Goal: Transaction & Acquisition: Purchase product/service

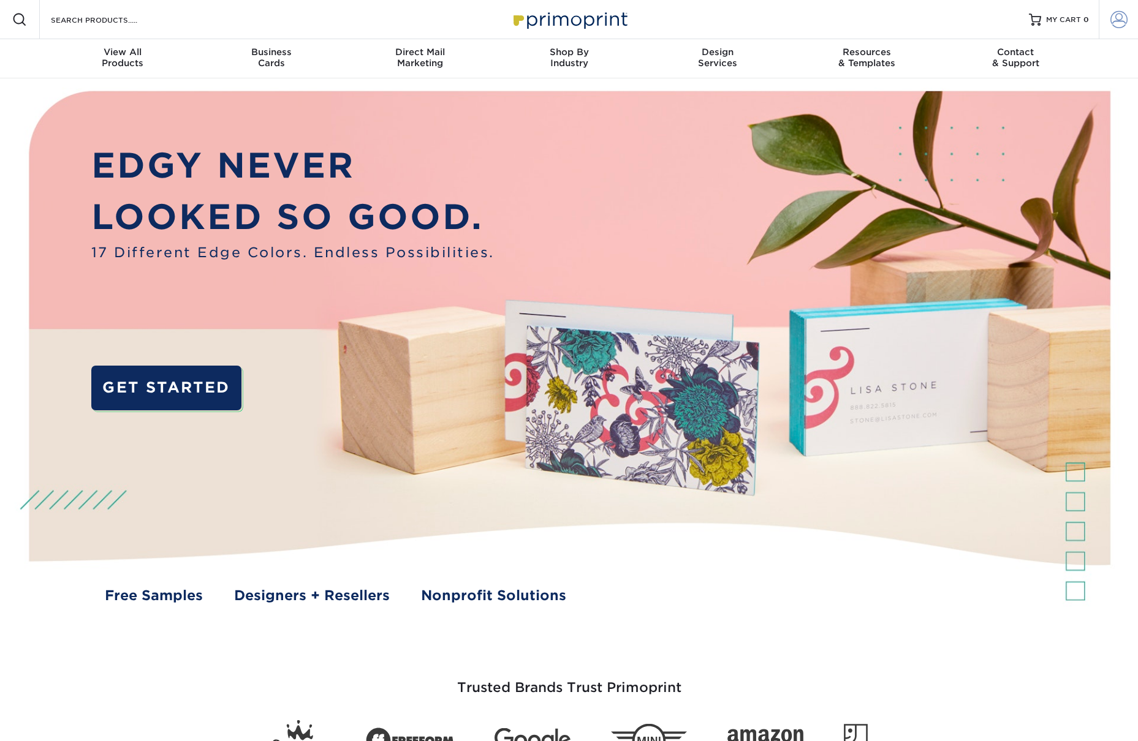
click at [1122, 19] on span at bounding box center [1118, 19] width 17 height 17
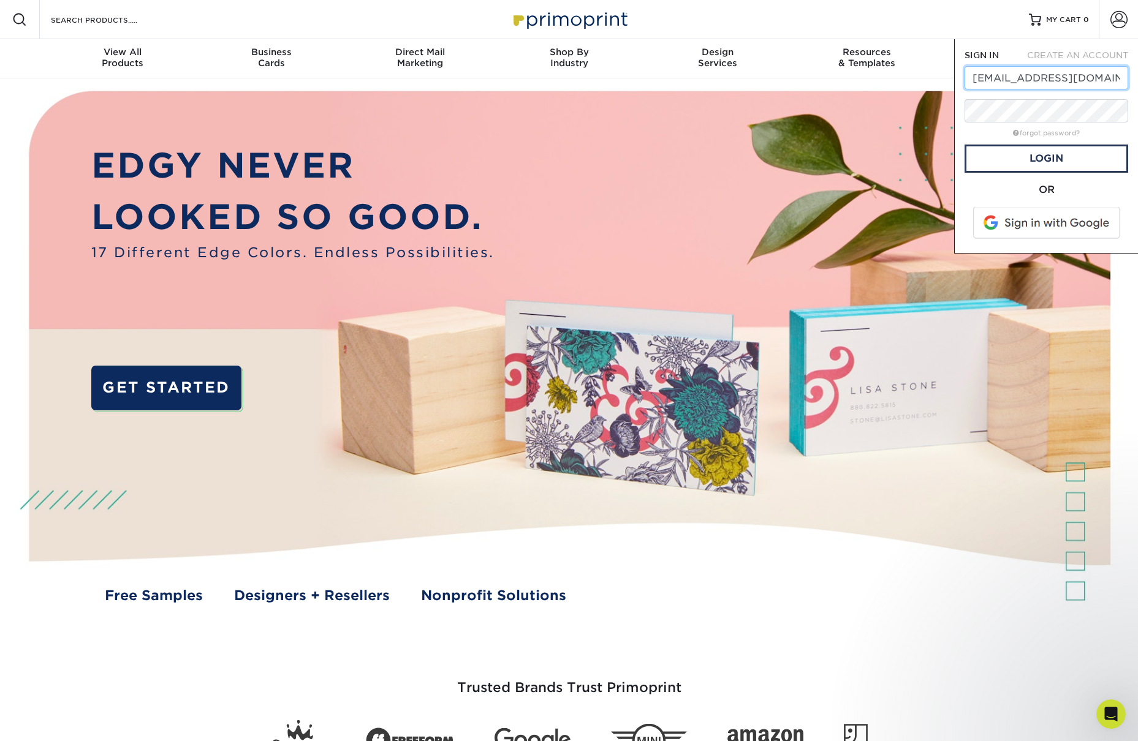
type input "[EMAIL_ADDRESS][DOMAIN_NAME]"
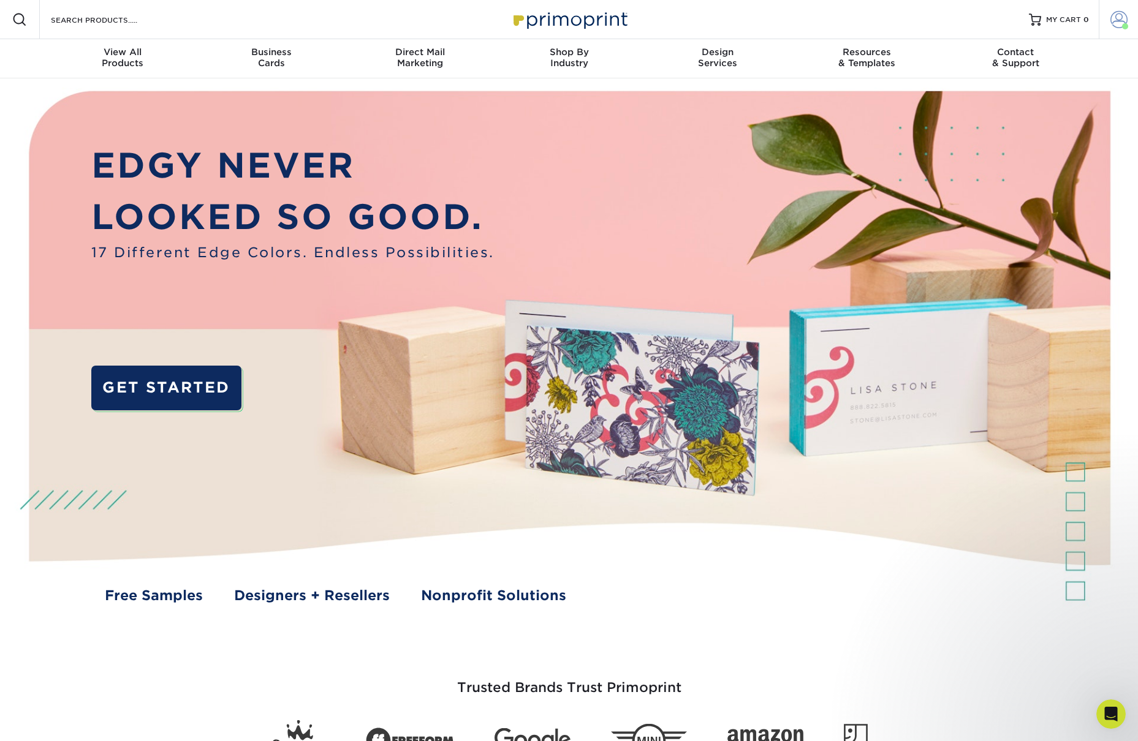
click at [1119, 18] on span at bounding box center [1118, 19] width 17 height 17
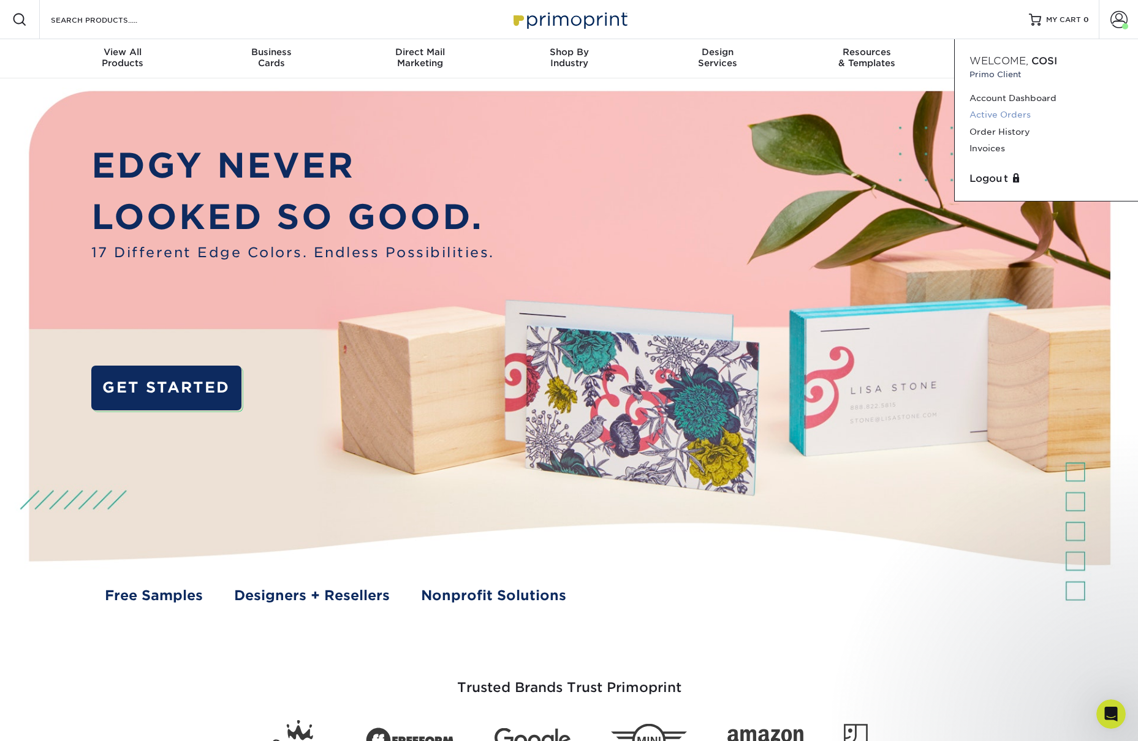
click at [1000, 116] on link "Active Orders" at bounding box center [1046, 115] width 154 height 17
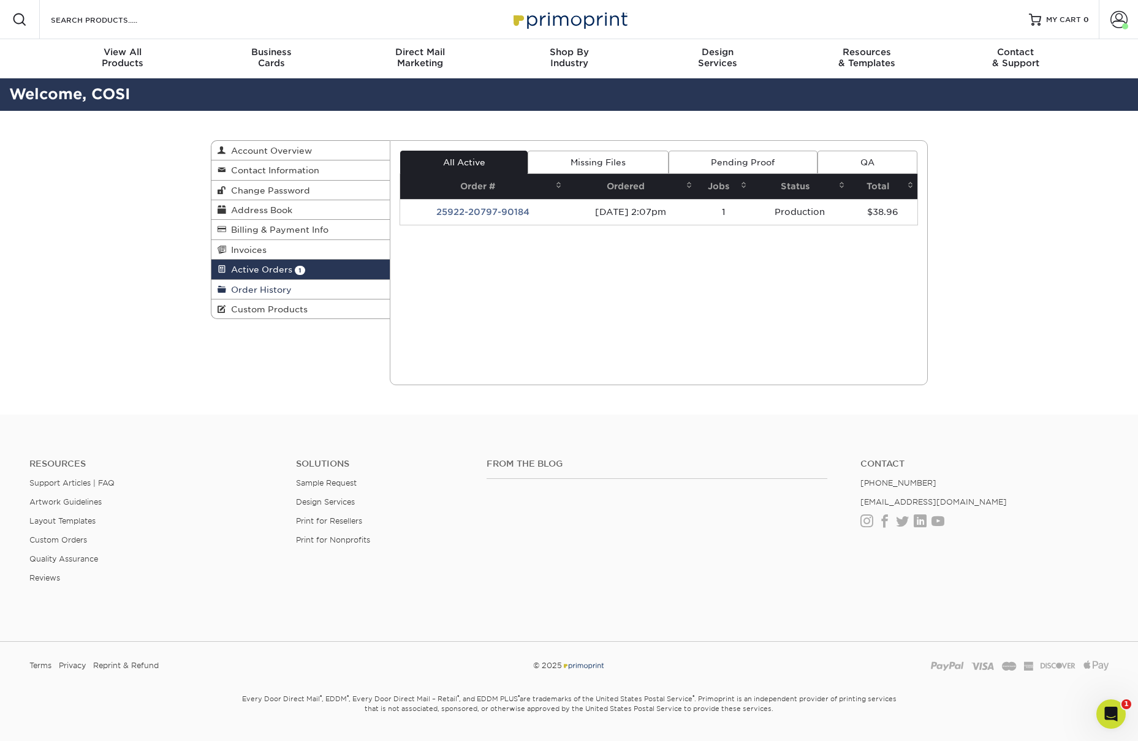
click at [277, 289] on span "Order History" at bounding box center [259, 290] width 66 height 10
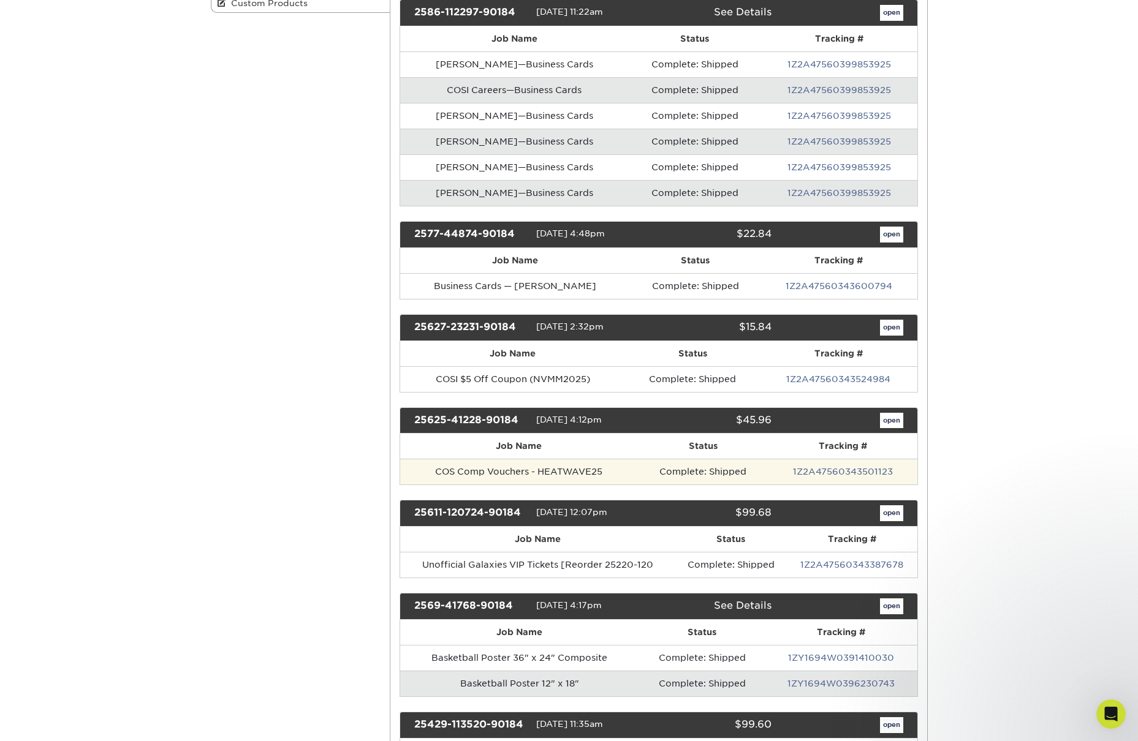
scroll to position [305, 0]
click at [556, 475] on td "COS Comp Vouchers - HEATWAVE25" at bounding box center [518, 472] width 237 height 26
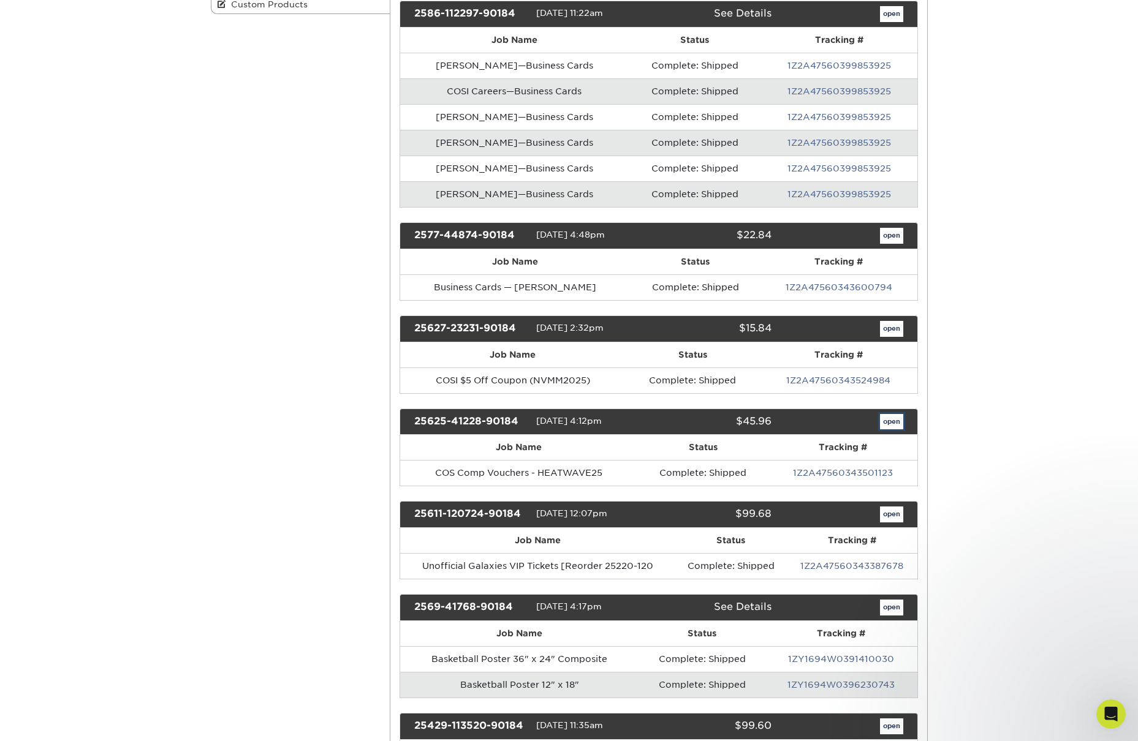
click at [901, 421] on link "open" at bounding box center [891, 422] width 23 height 16
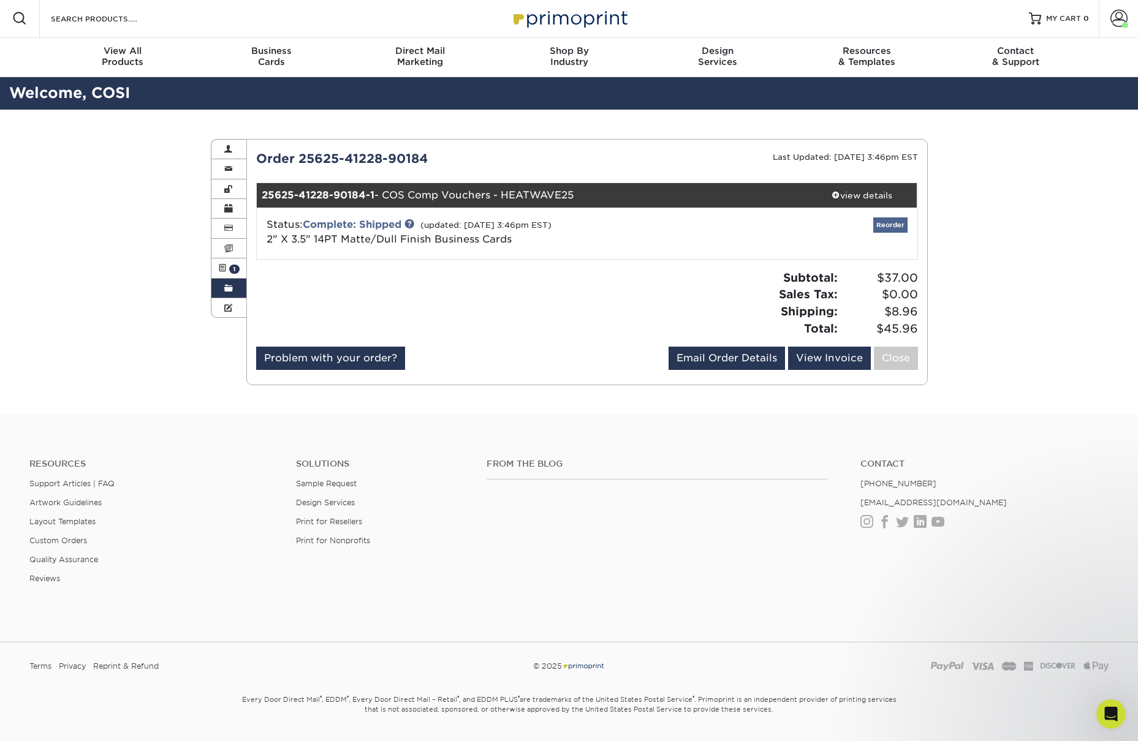
scroll to position [2, 0]
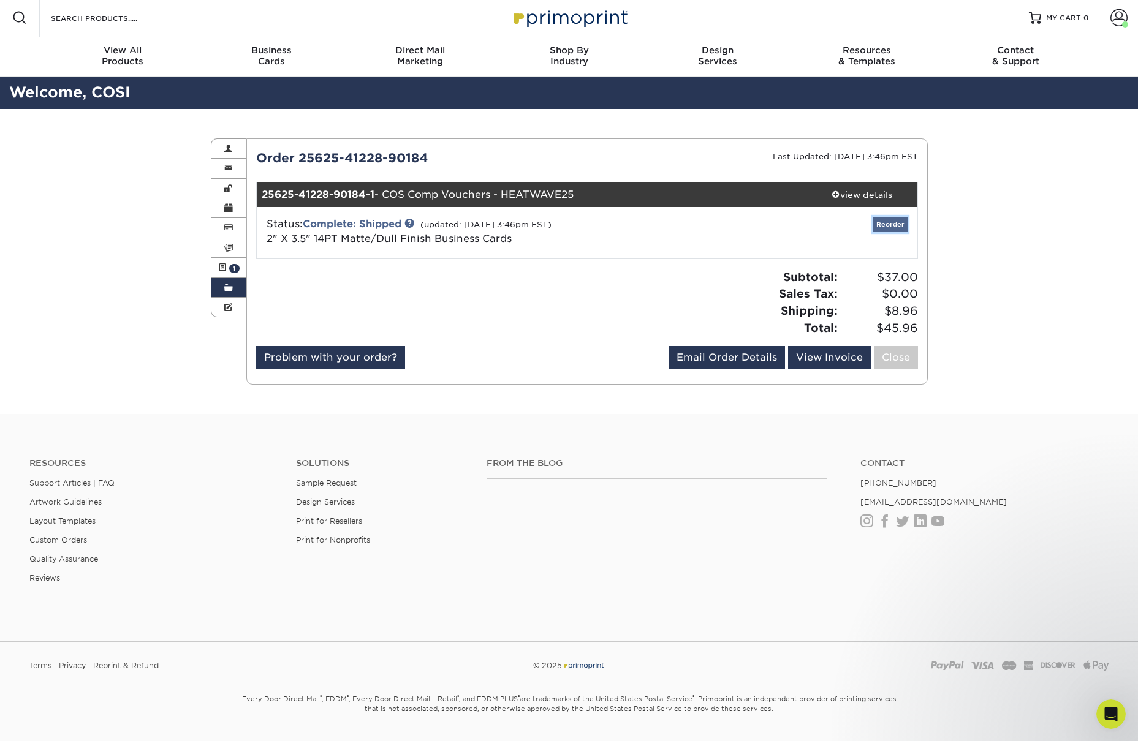
click at [888, 224] on link "Reorder" at bounding box center [890, 224] width 34 height 15
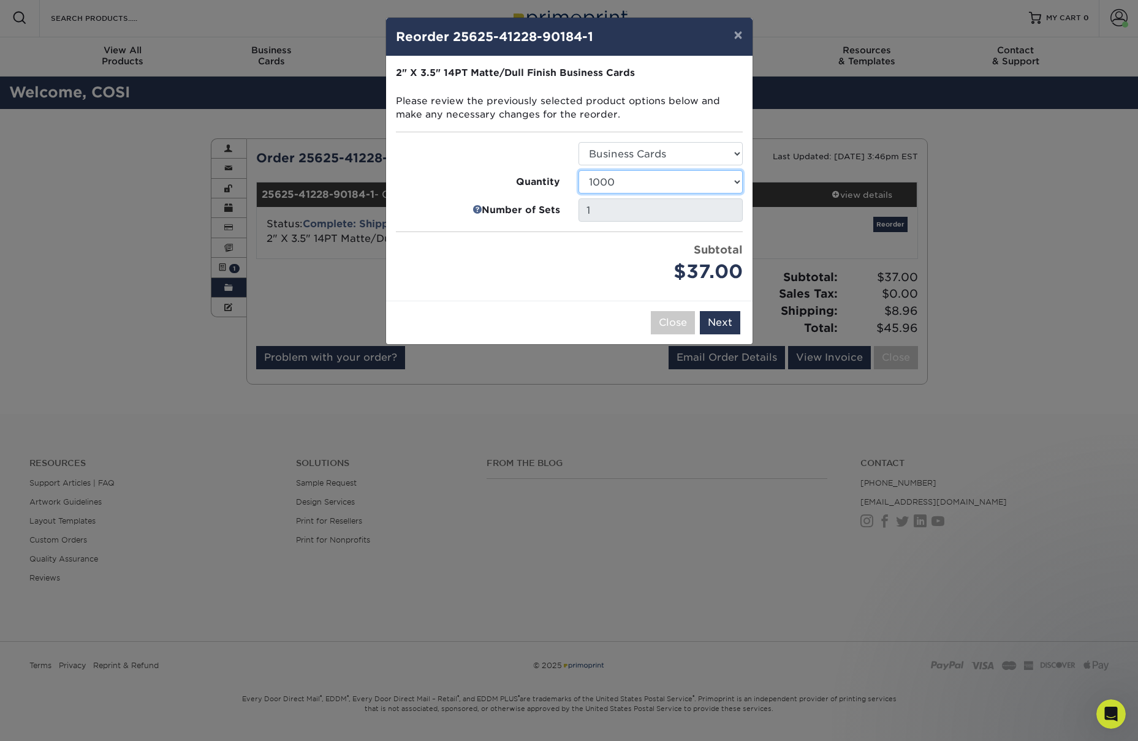
click at [627, 179] on select "100 250 500 1000 2500 5000 7500 10000 15000 20000 25000 30000 35000 40000 45000…" at bounding box center [660, 181] width 164 height 23
click at [740, 37] on button "×" at bounding box center [737, 35] width 28 height 34
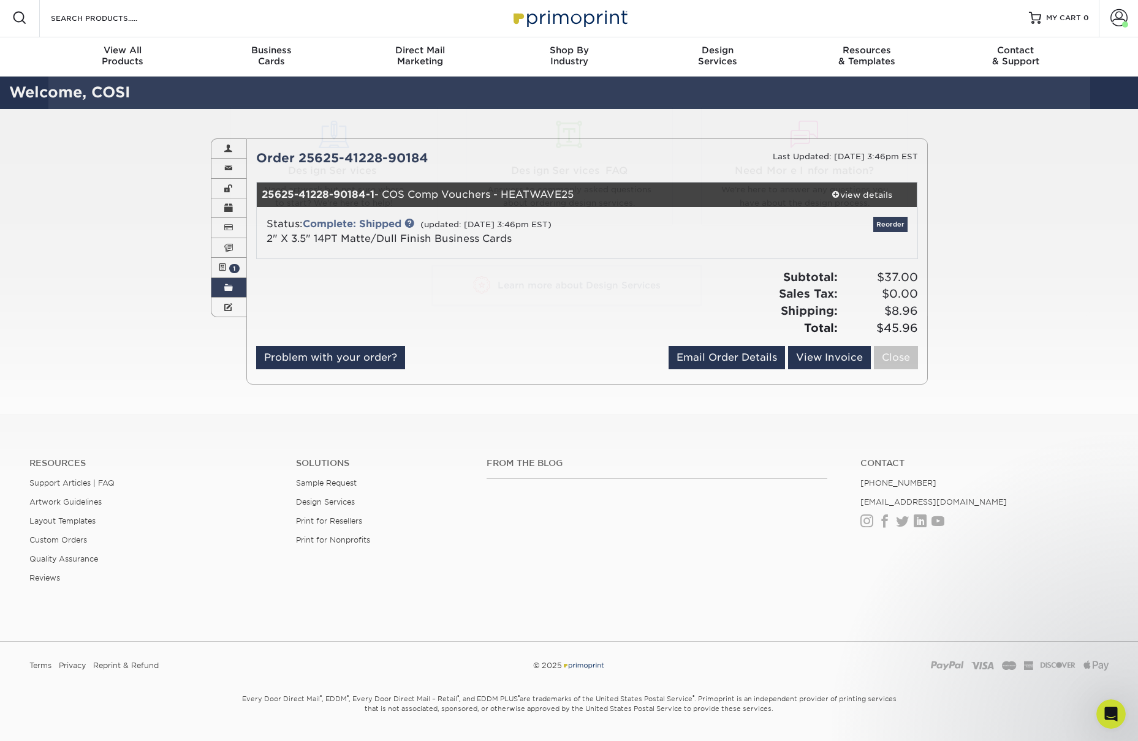
click at [984, 387] on div "Resources Menu Search Products Account Welcome, COSI Primo Client Account Dashb…" at bounding box center [569, 385] width 1138 height 774
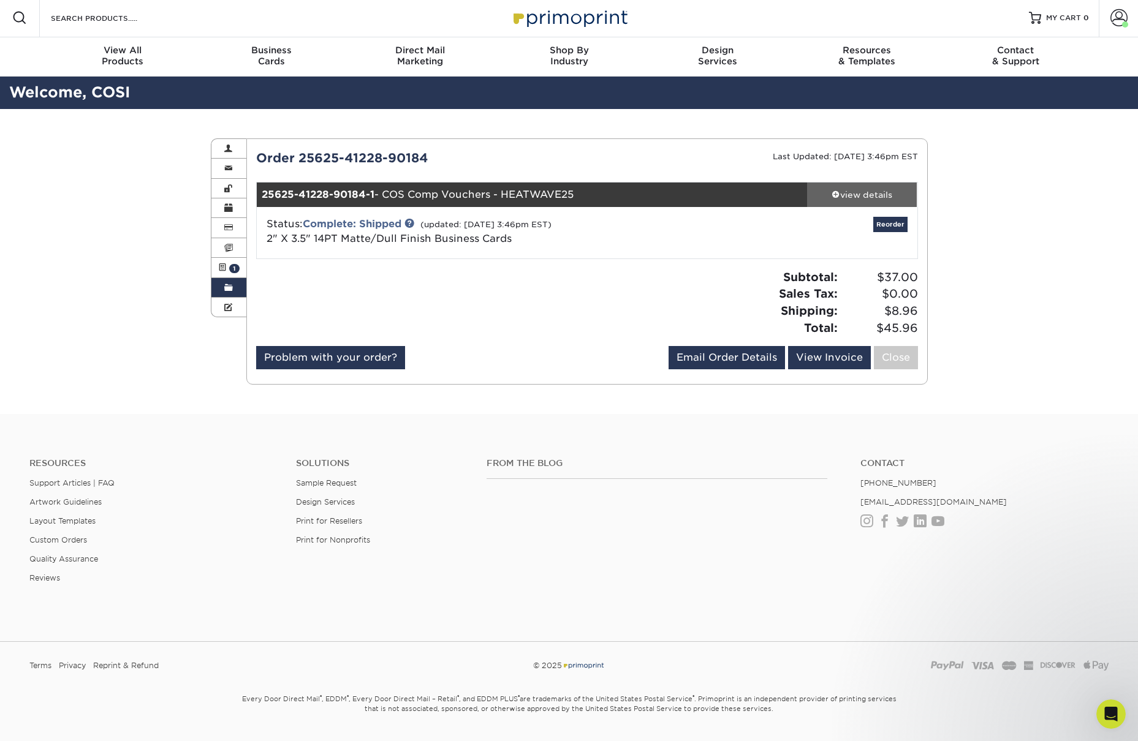
click at [864, 192] on div "view details" at bounding box center [862, 195] width 110 height 12
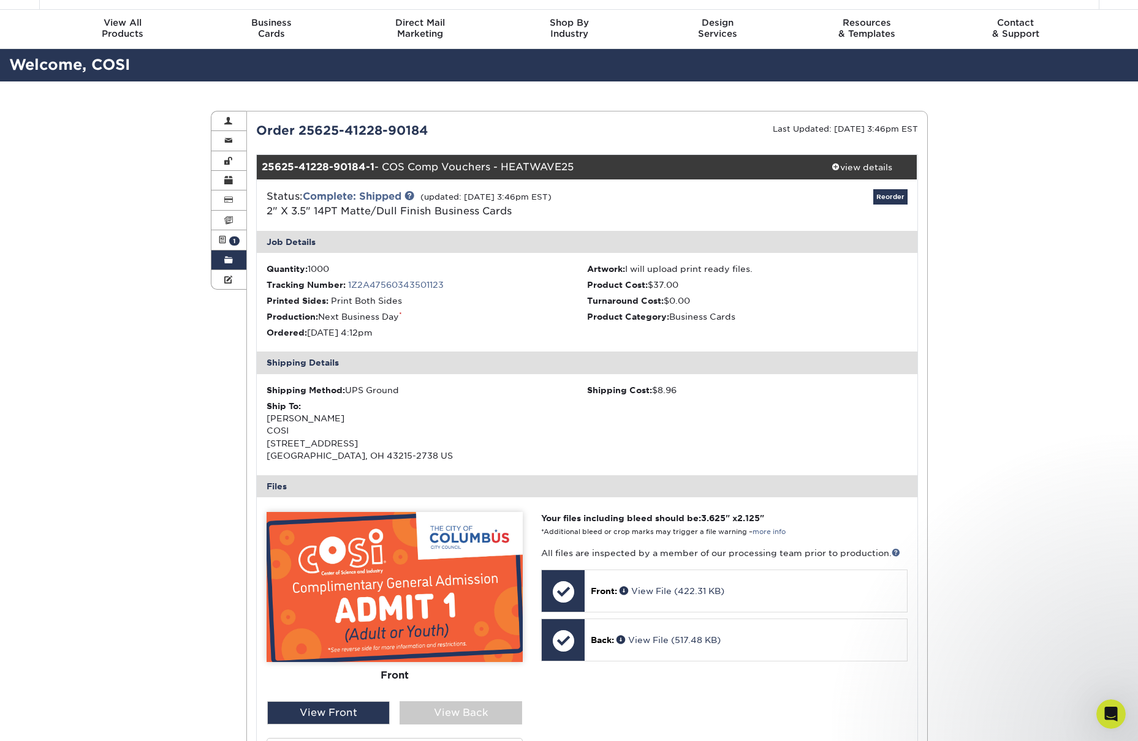
scroll to position [0, 0]
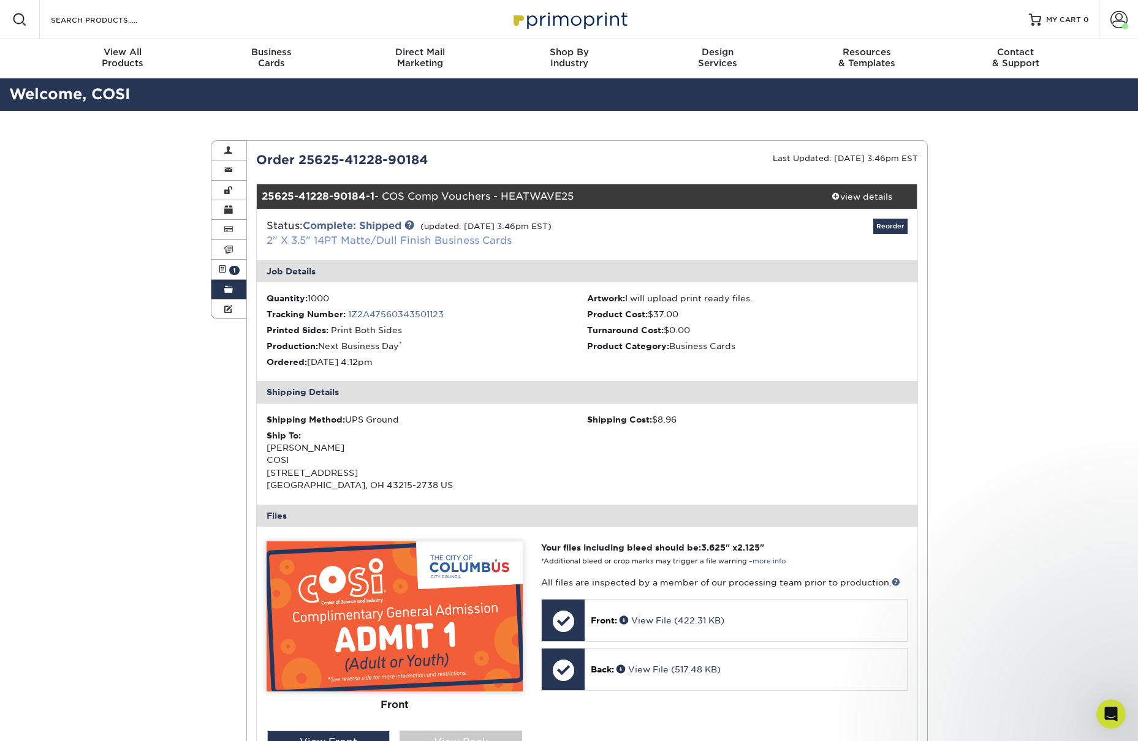
click at [284, 241] on link "2" X 3.5" 14PT Matte/Dull Finish Business Cards" at bounding box center [388, 241] width 245 height 12
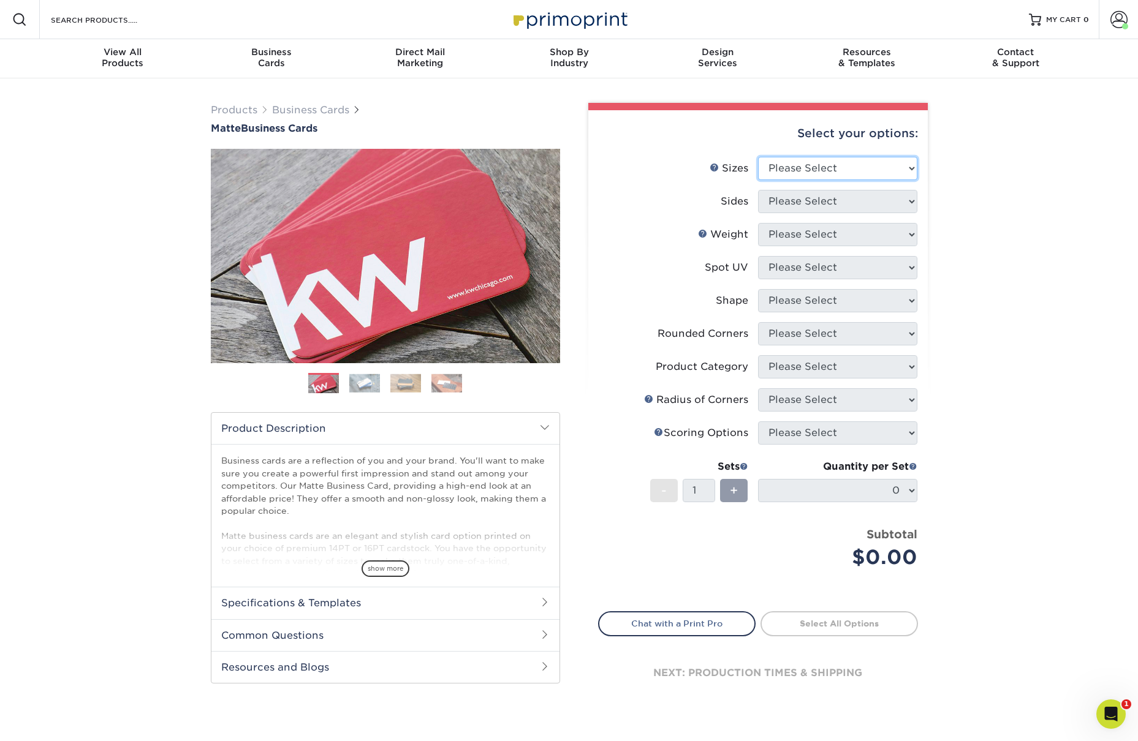
click at [832, 166] on select "Please Select 1.5" x 3.5" - Mini 1.75" x 3.5" - Mini 2" x 2" - Square 2" x 3" -…" at bounding box center [837, 168] width 159 height 23
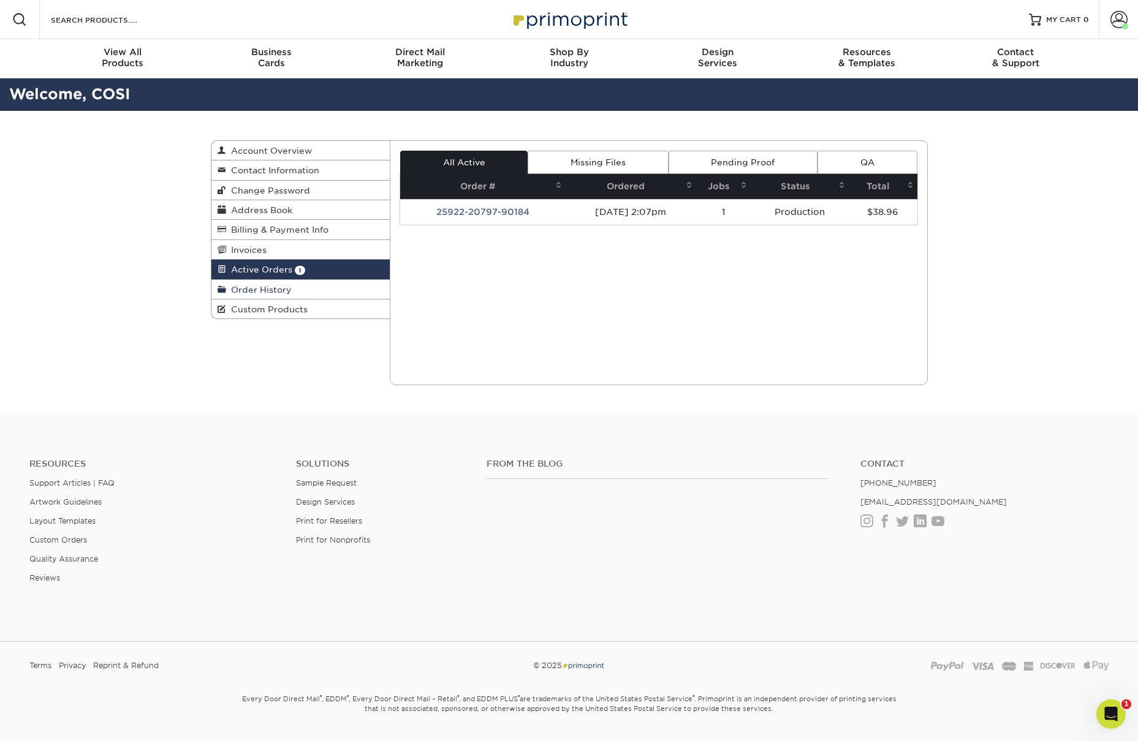
click at [251, 283] on link "Order History" at bounding box center [300, 290] width 179 height 20
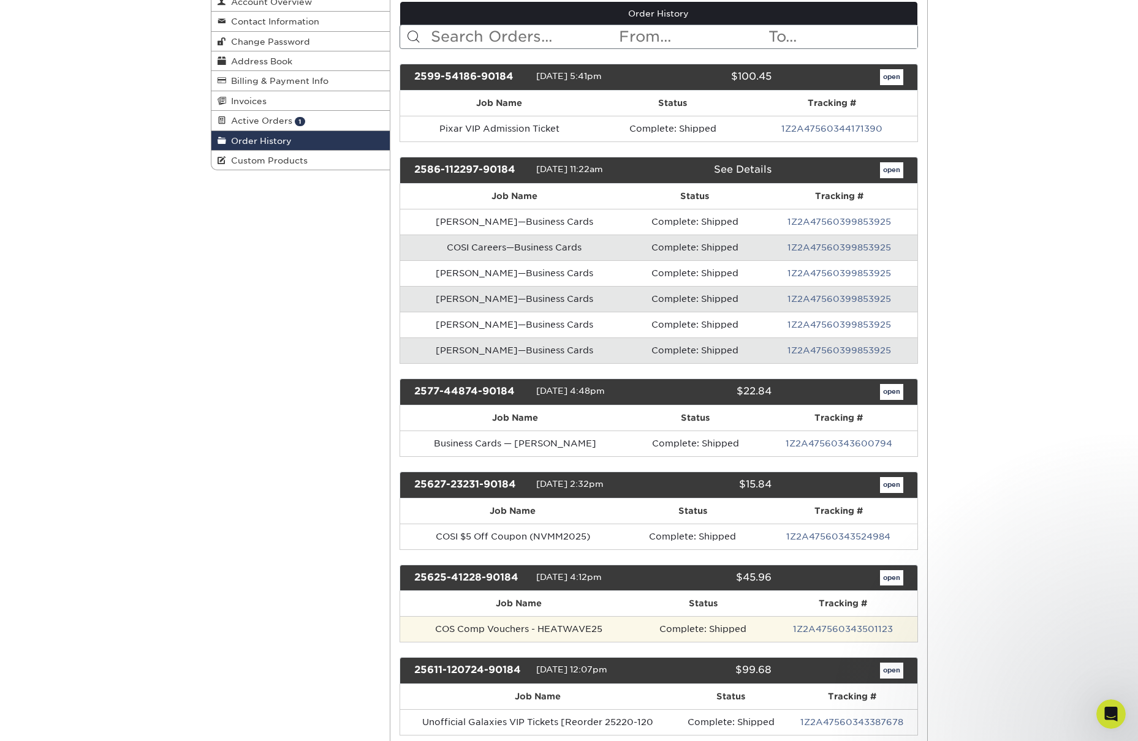
click at [564, 631] on td "COS Comp Vouchers - HEATWAVE25" at bounding box center [518, 629] width 237 height 26
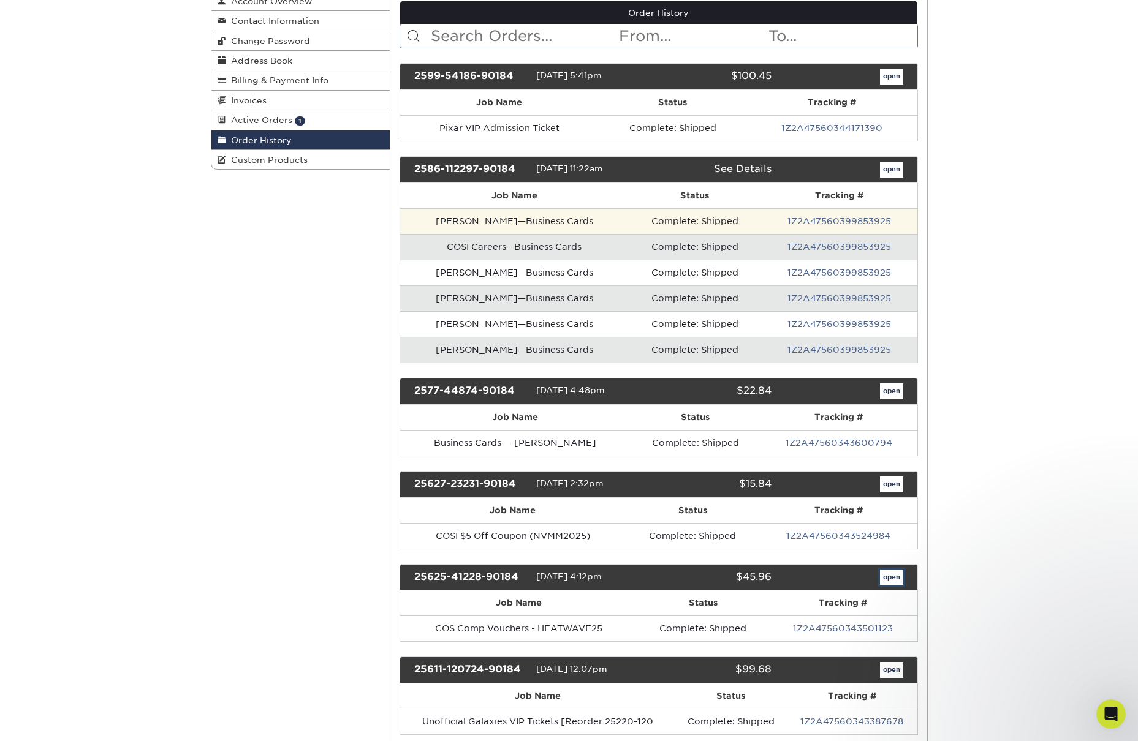
click at [888, 574] on link "open" at bounding box center [891, 578] width 23 height 16
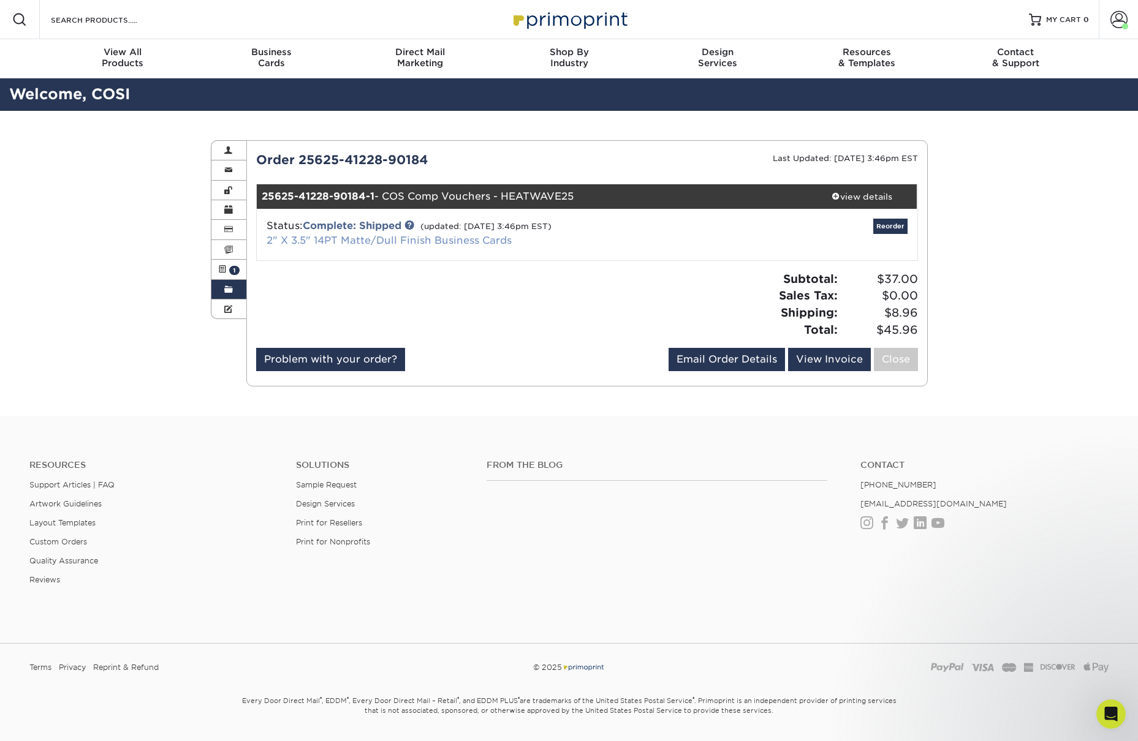
click at [306, 241] on link "2" X 3.5" 14PT Matte/Dull Finish Business Cards" at bounding box center [388, 241] width 245 height 12
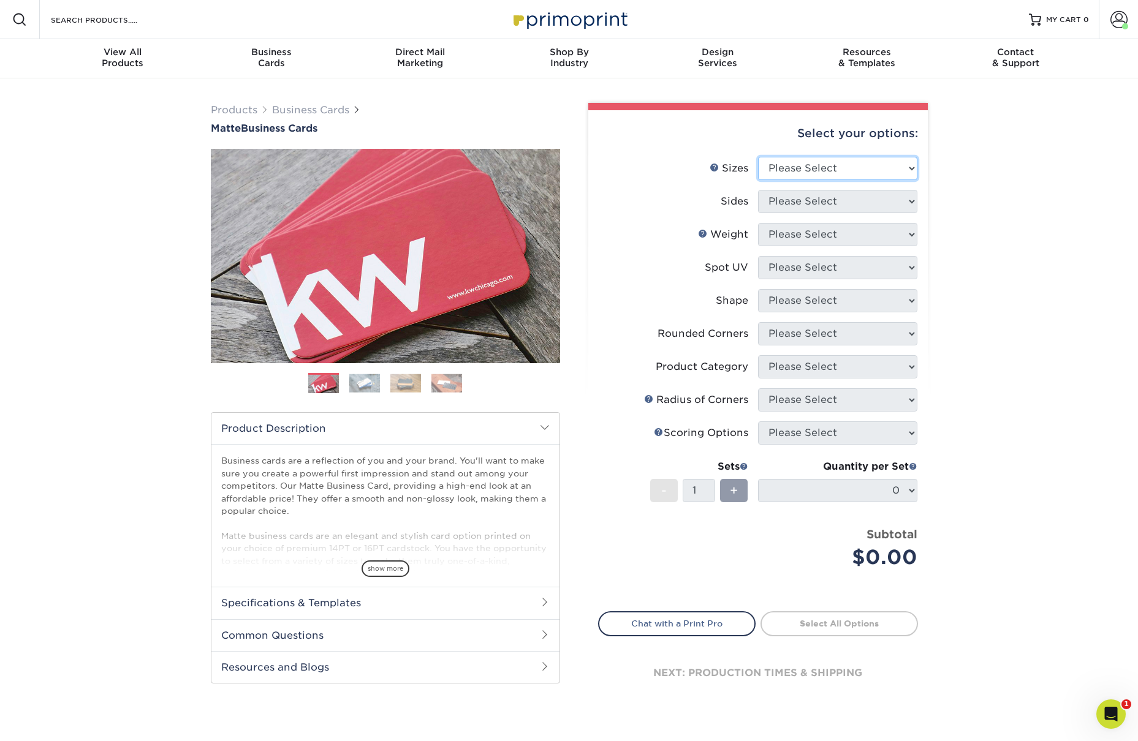
click at [806, 165] on select "Please Select 1.5" x 3.5" - Mini 1.75" x 3.5" - Mini 2" x 2" - Square 2" x 3" -…" at bounding box center [837, 168] width 159 height 23
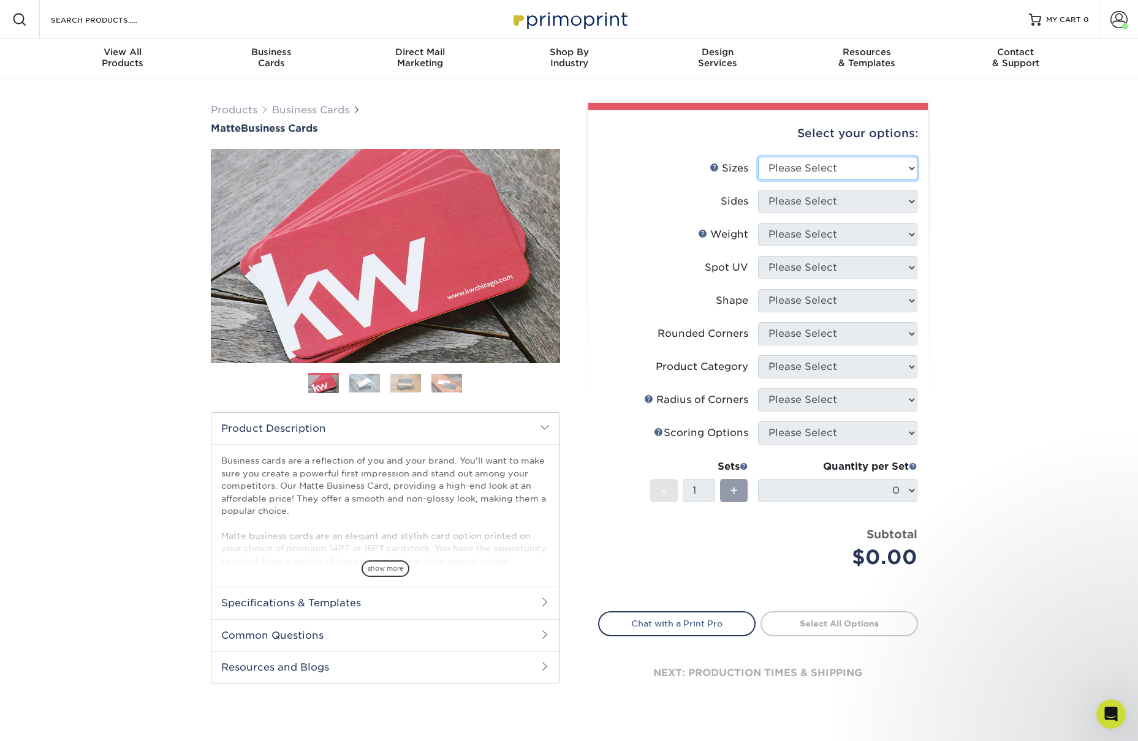
select select "2.00x3.50"
click at [758, 157] on select "Please Select 1.5" x 3.5" - Mini 1.75" x 3.5" - Mini 2" x 2" - Square 2" x 3" -…" at bounding box center [837, 168] width 159 height 23
click at [817, 197] on select "Please Select Print Both Sides Print Front Only" at bounding box center [837, 201] width 159 height 23
select select "13abbda7-1d64-4f25-8bb2-c179b224825d"
click at [758, 190] on select "Please Select Print Both Sides Print Front Only" at bounding box center [837, 201] width 159 height 23
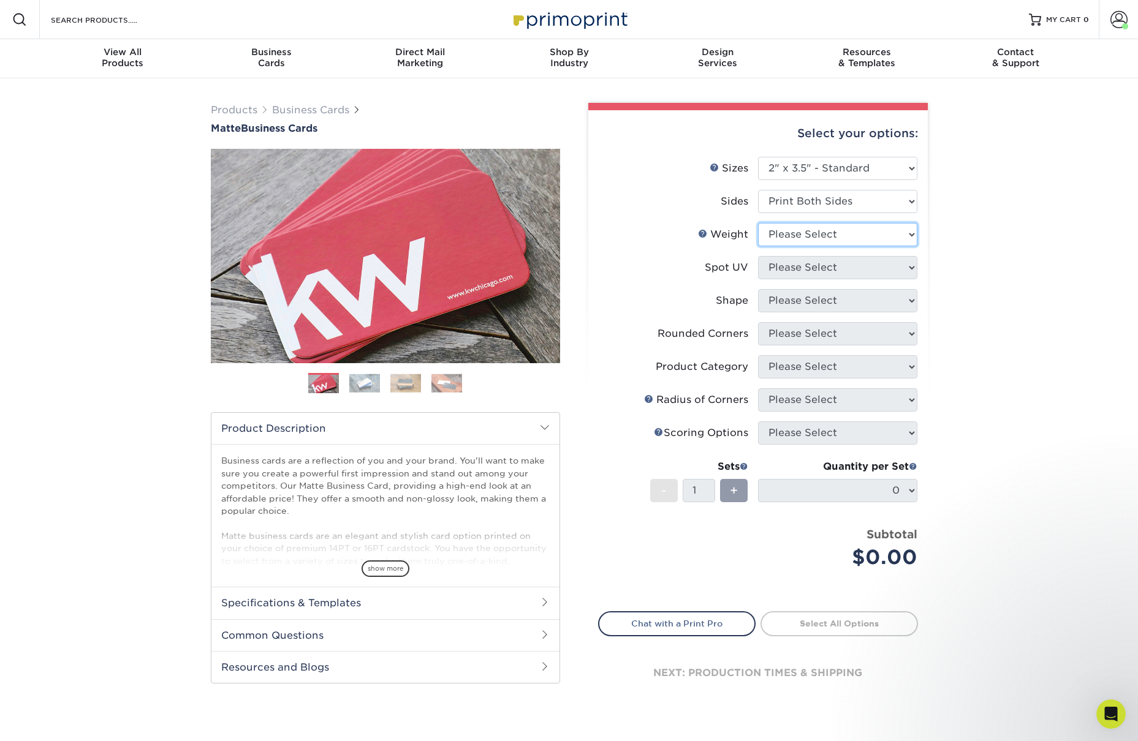
click at [799, 242] on select "Please Select 16PT 14PT" at bounding box center [837, 234] width 159 height 23
select select "14PT"
click at [758, 223] on select "Please Select 16PT 14PT" at bounding box center [837, 234] width 159 height 23
click at [793, 271] on select at bounding box center [837, 267] width 159 height 23
select select "121bb7b5-3b4d-429f-bd8d-bbf80e953313"
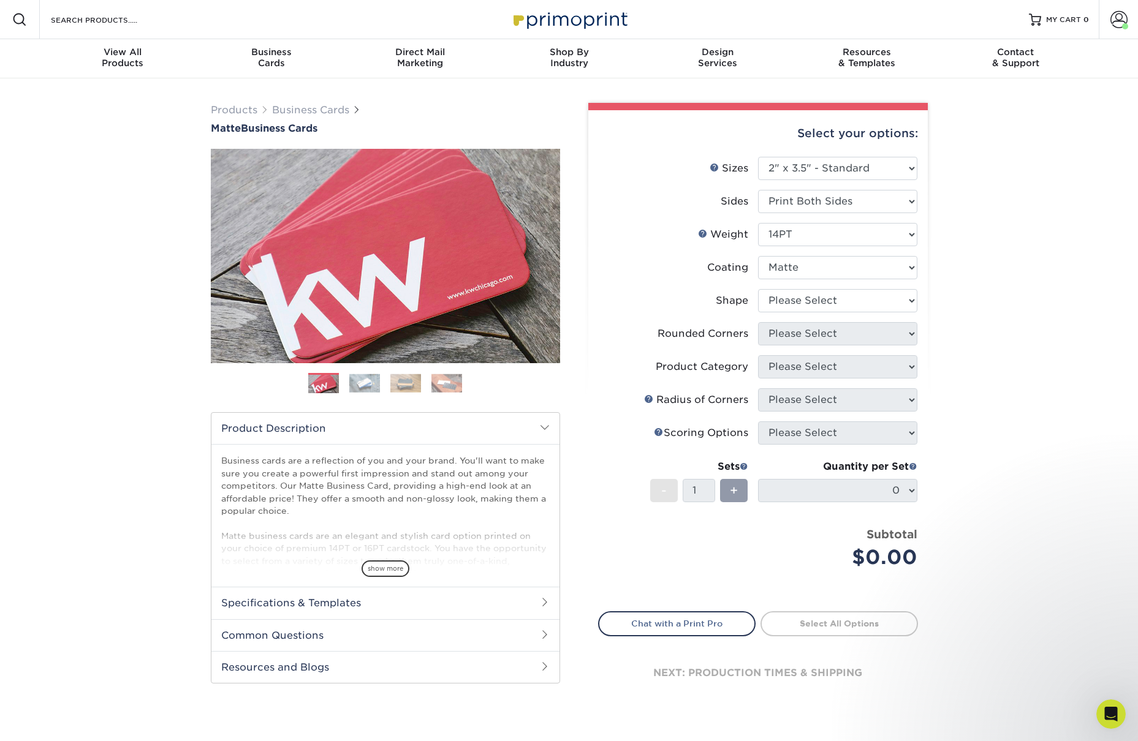
click at [758, 256] on select at bounding box center [837, 267] width 159 height 23
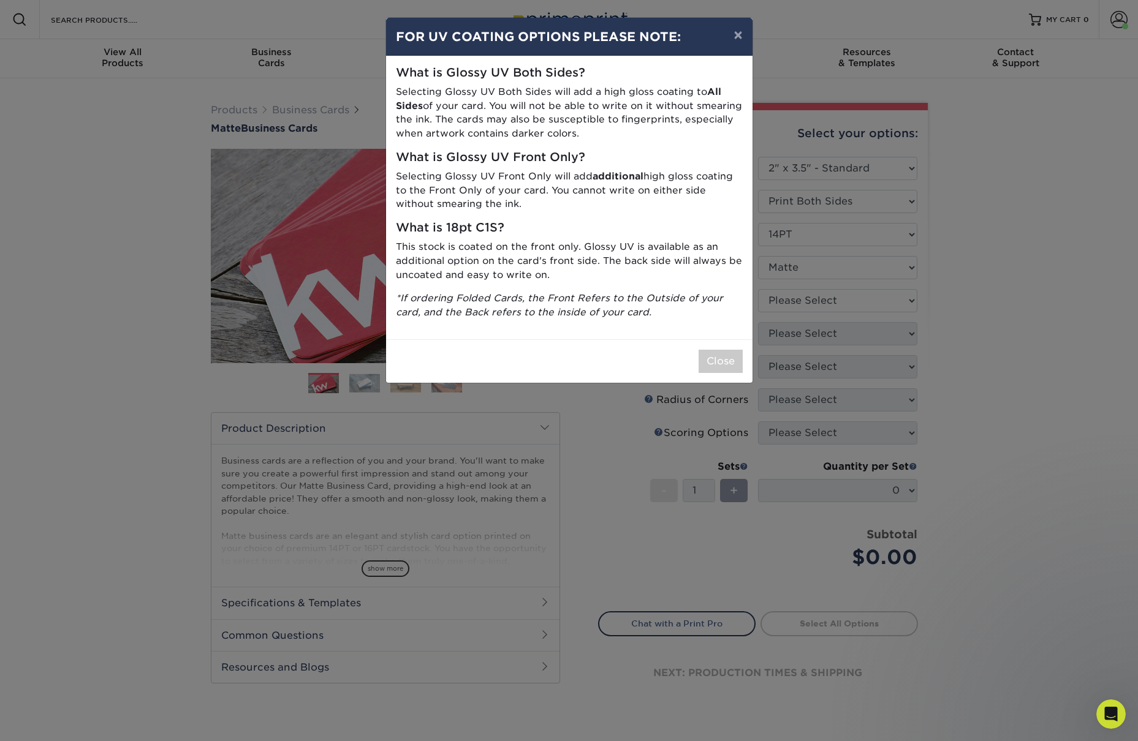
click at [773, 299] on div "× FOR UV COATING OPTIONS PLEASE NOTE: What is Glossy UV Both Sides? Selecting G…" at bounding box center [569, 370] width 1138 height 741
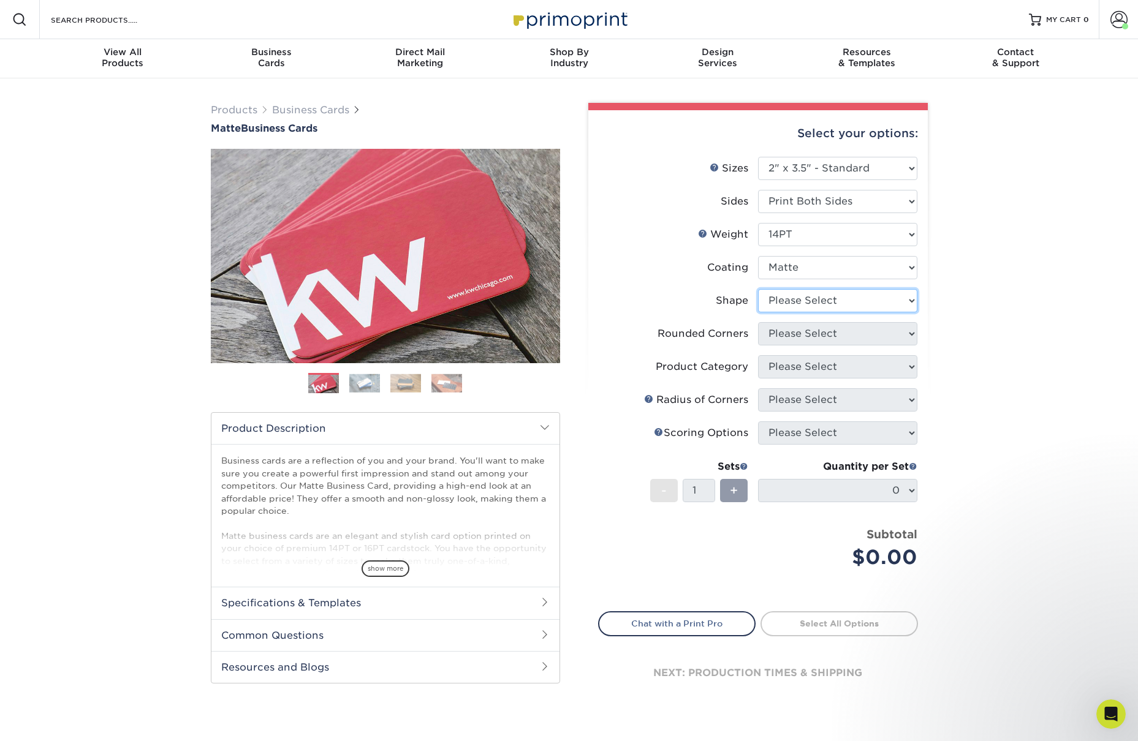
click at [821, 305] on select "Please Select Standard" at bounding box center [837, 300] width 159 height 23
select select "standard"
click at [758, 289] on select "Please Select Standard" at bounding box center [837, 300] width 159 height 23
click at [782, 334] on select "Please Select Yes - Round 2 Corners Yes - Round 4 Corners No" at bounding box center [837, 333] width 159 height 23
click at [846, 335] on select "Please Select Yes - Round 2 Corners Yes - Round 4 Corners No" at bounding box center [837, 333] width 159 height 23
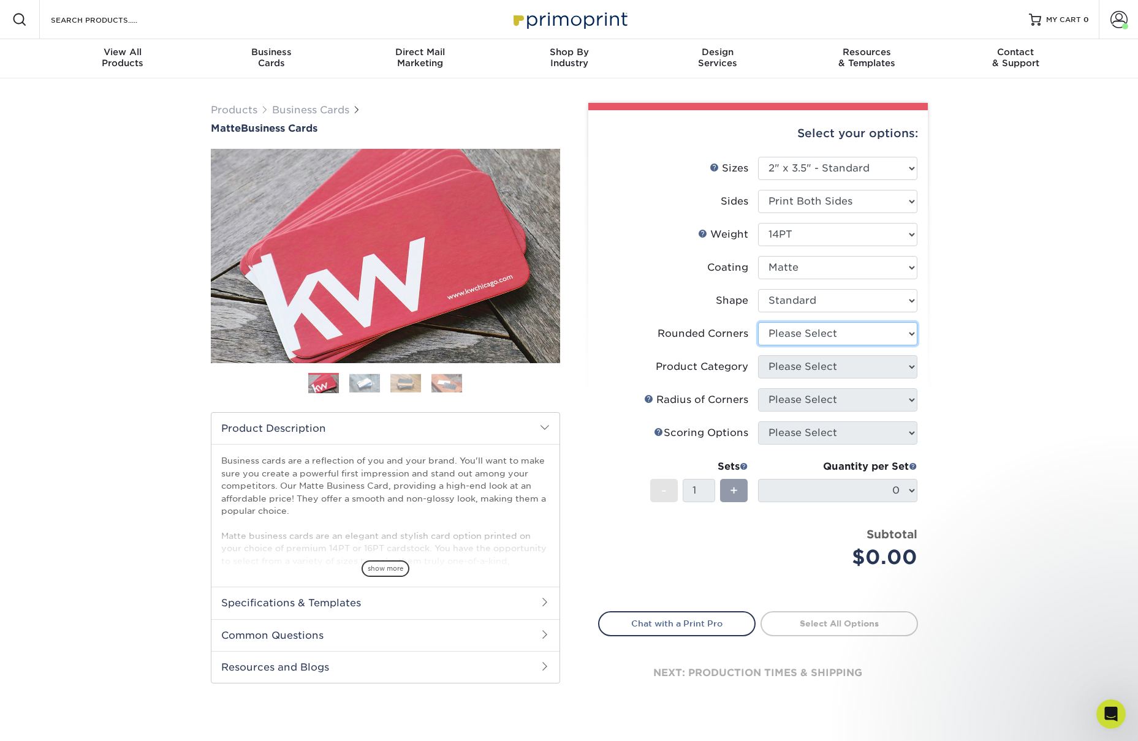
select select "0"
click at [758, 322] on select "Please Select Yes - Round 2 Corners Yes - Round 4 Corners No" at bounding box center [837, 333] width 159 height 23
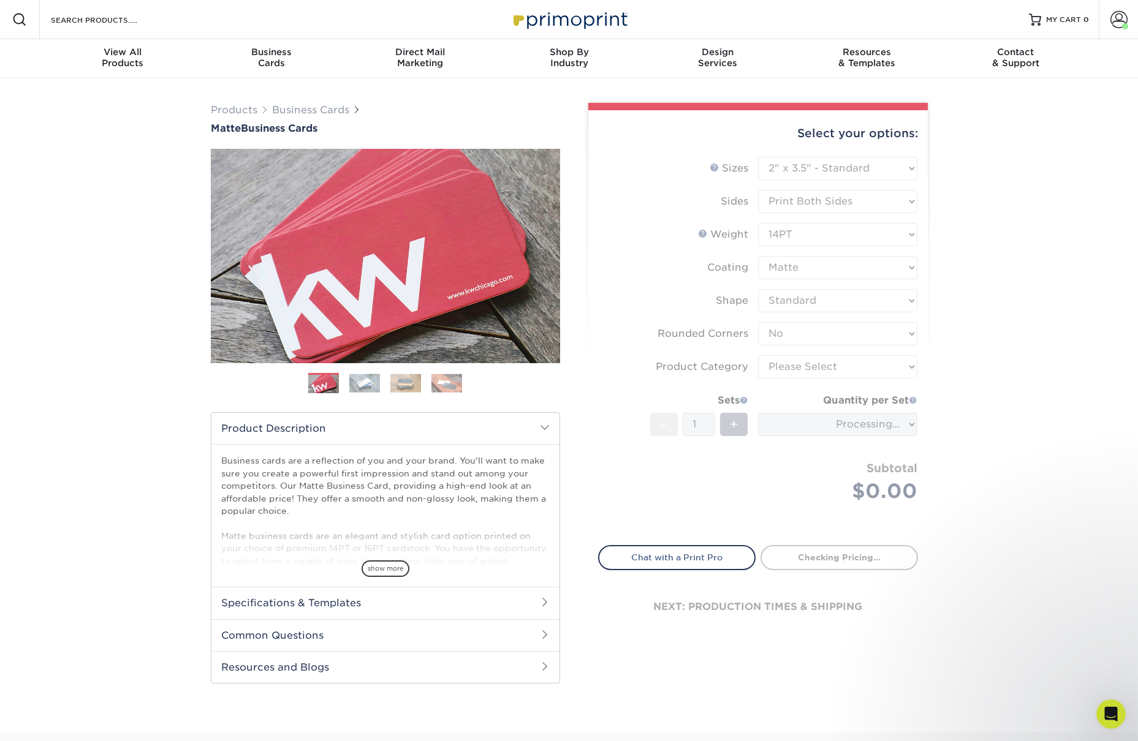
click at [981, 322] on div "Products Business Cards Matte Business Cards Previous Next 100 $ 8" at bounding box center [569, 405] width 1138 height 654
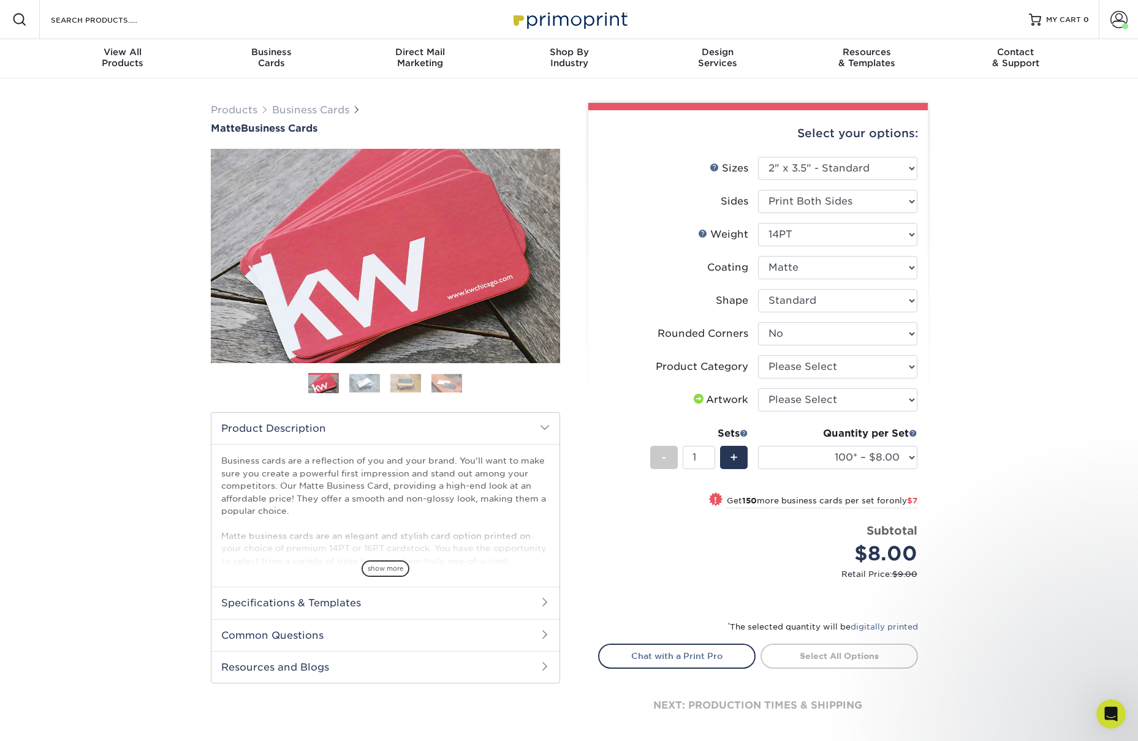
click at [993, 336] on div "Products Business Cards Matte Business Cards Previous Next 100 $ 8" at bounding box center [569, 432] width 1138 height 708
click at [845, 359] on select "Please Select Business Cards" at bounding box center [837, 366] width 159 height 23
select select "3b5148f1-0588-4f88-a218-97bcfdce65c1"
click at [758, 355] on select "Please Select Business Cards" at bounding box center [837, 366] width 159 height 23
click at [1035, 354] on div "Products Business Cards Matte Business Cards Previous Next 100 $ 8" at bounding box center [569, 432] width 1138 height 708
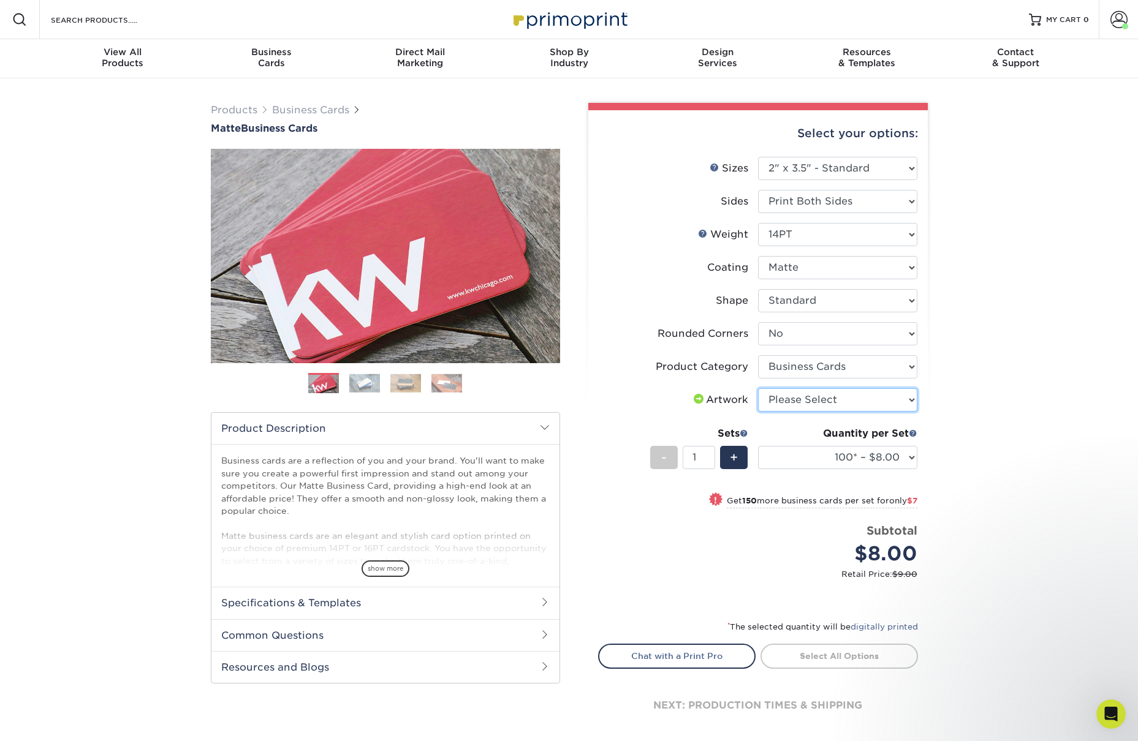
click at [829, 395] on select "Please Select I will upload files I need a design - $100" at bounding box center [837, 399] width 159 height 23
select select "upload"
click at [758, 388] on select "Please Select I will upload files I need a design - $100" at bounding box center [837, 399] width 159 height 23
click at [1017, 404] on div "Products Business Cards Matte Business Cards Previous Next 100 $ 8" at bounding box center [569, 432] width 1138 height 708
click at [882, 449] on select "100* – $8.00 250* – $15.00 500 – $30.00 1000 – $37.00 2500 – $66.00 5000 – $127…" at bounding box center [837, 457] width 159 height 23
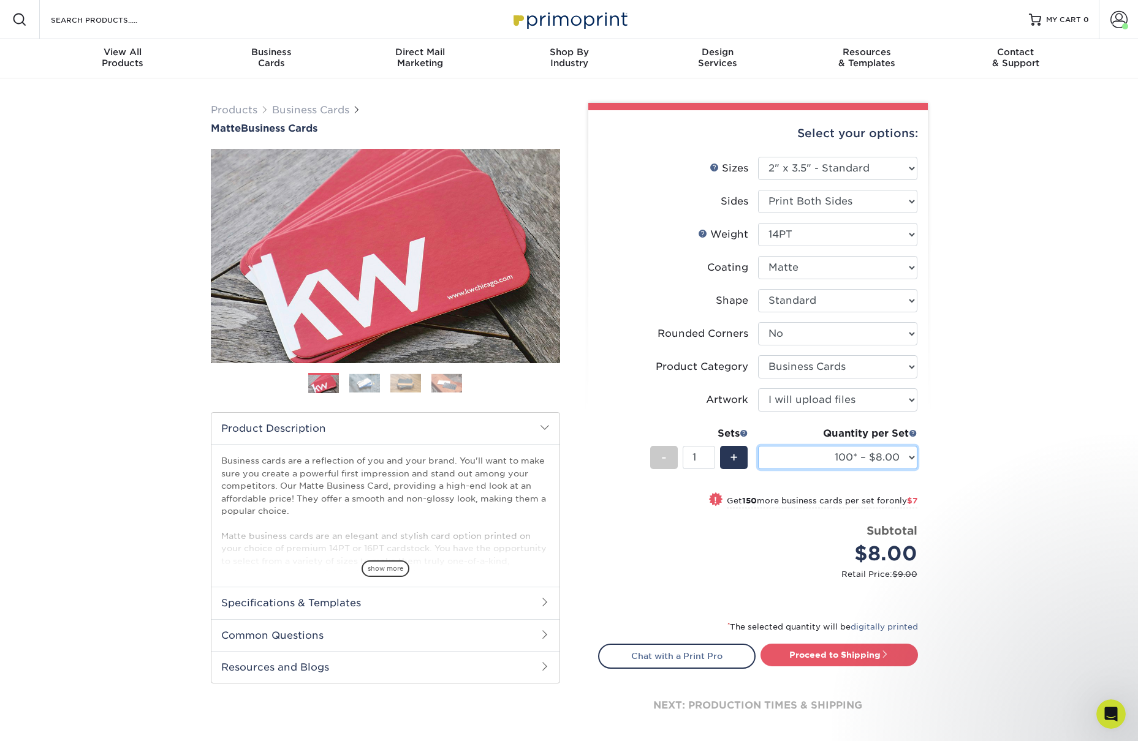
click at [879, 458] on select "100* – $8.00 250* – $15.00 500 – $30.00 1000 – $37.00 2500 – $66.00 5000 – $127…" at bounding box center [837, 457] width 159 height 23
select select "1000 – $37.00"
click at [758, 446] on select "100* – $8.00 250* – $15.00 500 – $30.00 1000 – $37.00 2500 – $66.00 5000 – $127…" at bounding box center [837, 457] width 159 height 23
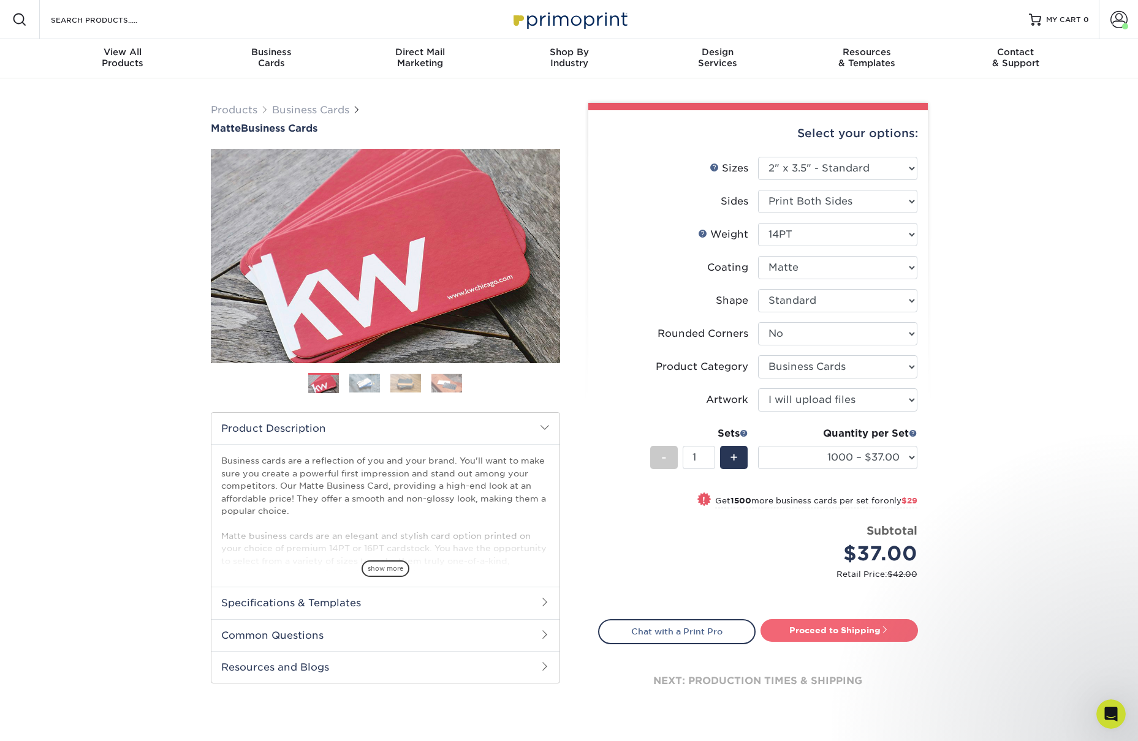
click at [820, 631] on link "Proceed to Shipping" at bounding box center [838, 630] width 157 height 22
type input "Set 1"
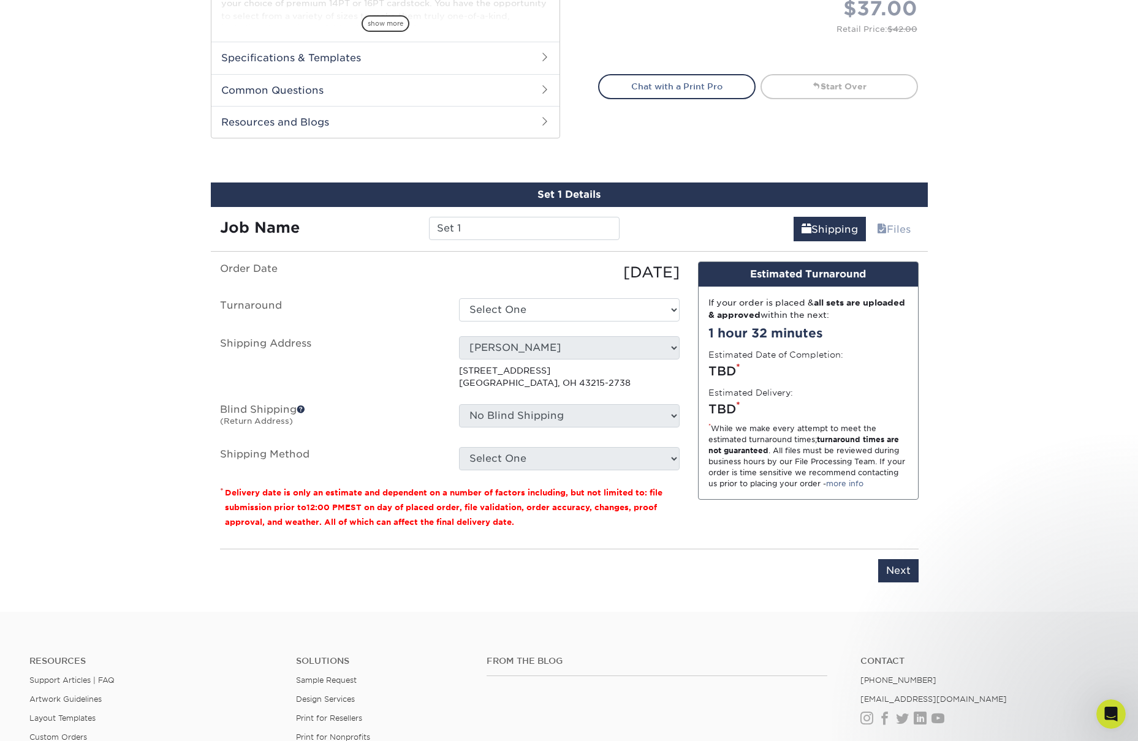
scroll to position [652, 0]
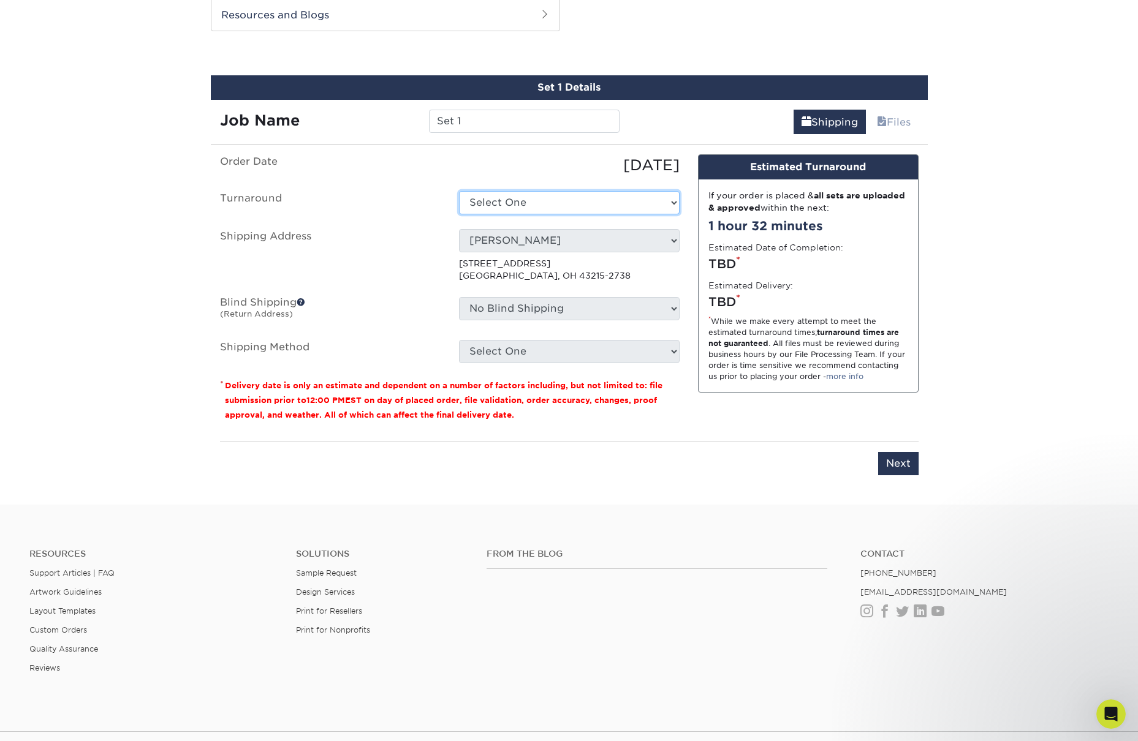
click at [492, 198] on select "Select One 2-4 Business Days 2 Day Next Business Day" at bounding box center [569, 202] width 221 height 23
select select "54041032-aa9f-439f-bce6-51c0ef7913ba"
click at [425, 195] on label "Turnaround" at bounding box center [330, 202] width 239 height 23
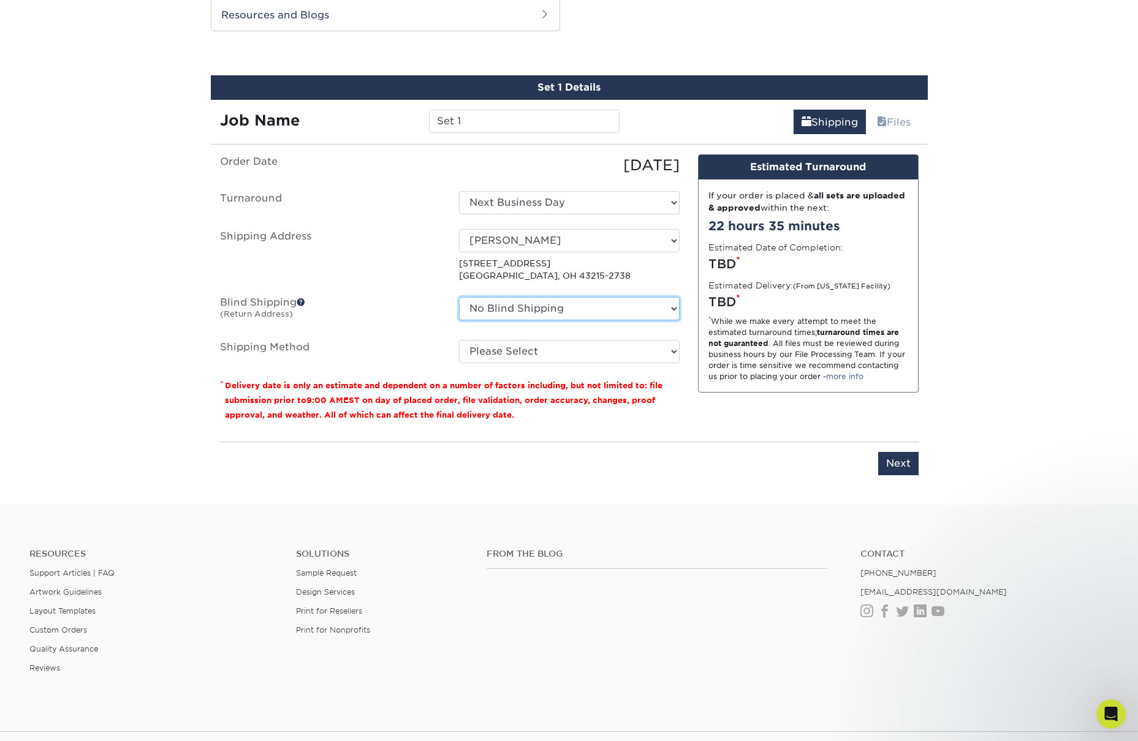
click at [607, 308] on select "No Blind Shipping Alyssa Daugherty Anna Trankina Hopkins Printing Isabelle Kroe…" at bounding box center [569, 308] width 221 height 23
click at [504, 357] on select "Please Select Ground Shipping (+$8.96) 3 Day Shipping Service (+$15.34) 2 Day A…" at bounding box center [569, 351] width 221 height 23
select select "03"
click at [459, 340] on select "Please Select Ground Shipping (+$8.96) 3 Day Shipping Service (+$15.34) 2 Day A…" at bounding box center [569, 351] width 221 height 23
click at [885, 457] on input "Next" at bounding box center [898, 463] width 40 height 23
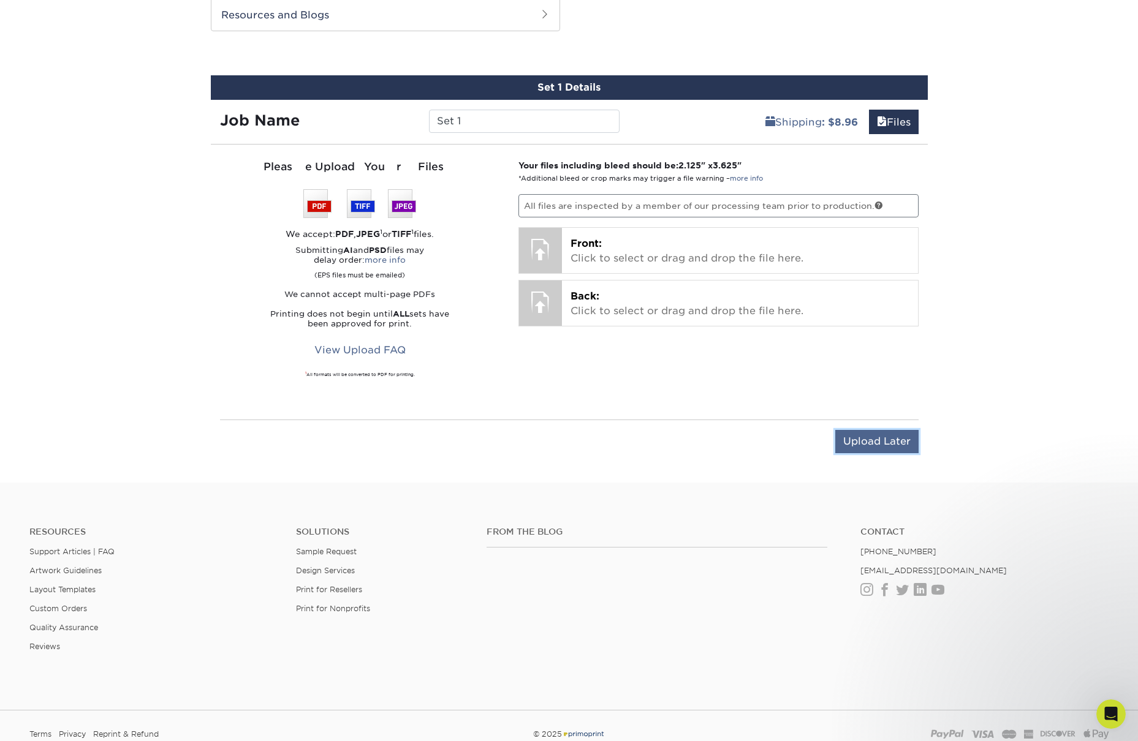
click at [876, 437] on input "Upload Later" at bounding box center [876, 441] width 83 height 23
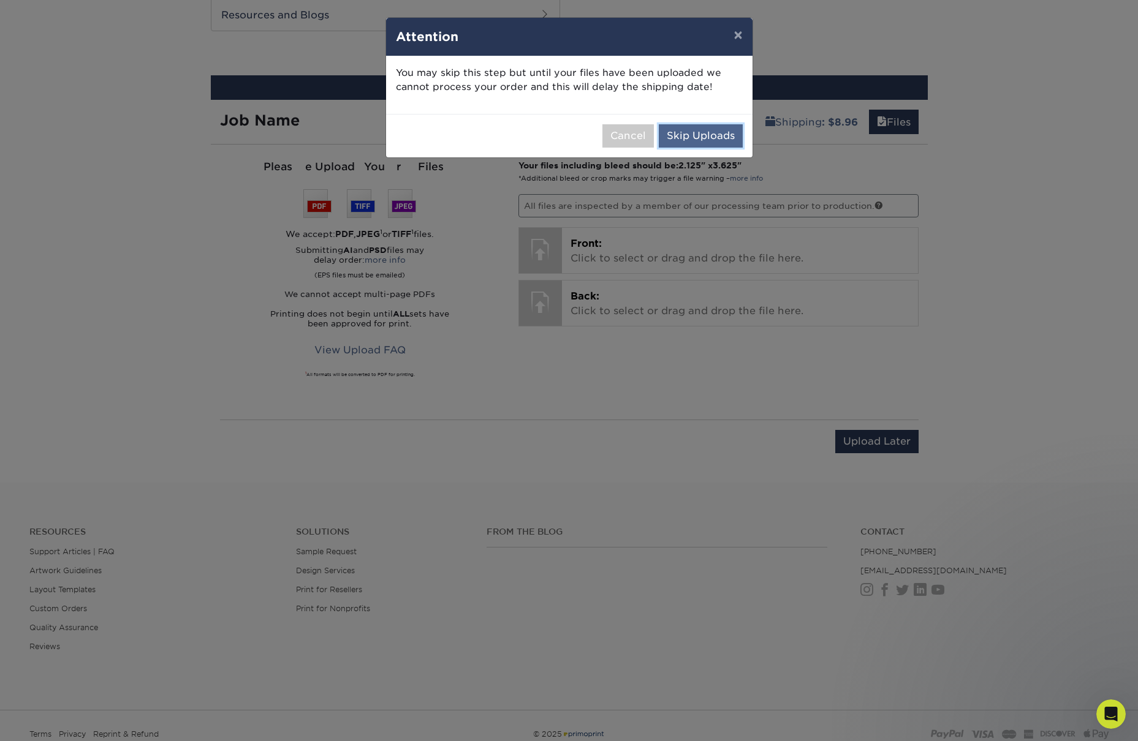
click at [697, 135] on button "Skip Uploads" at bounding box center [701, 135] width 84 height 23
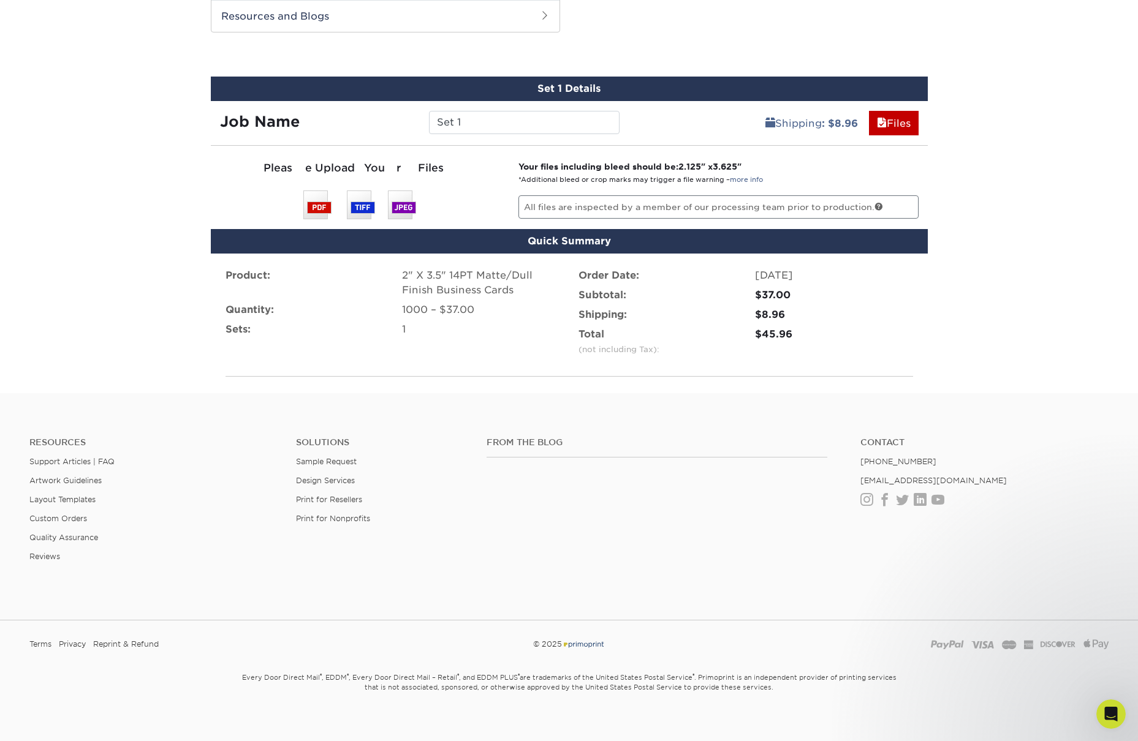
scroll to position [638, 0]
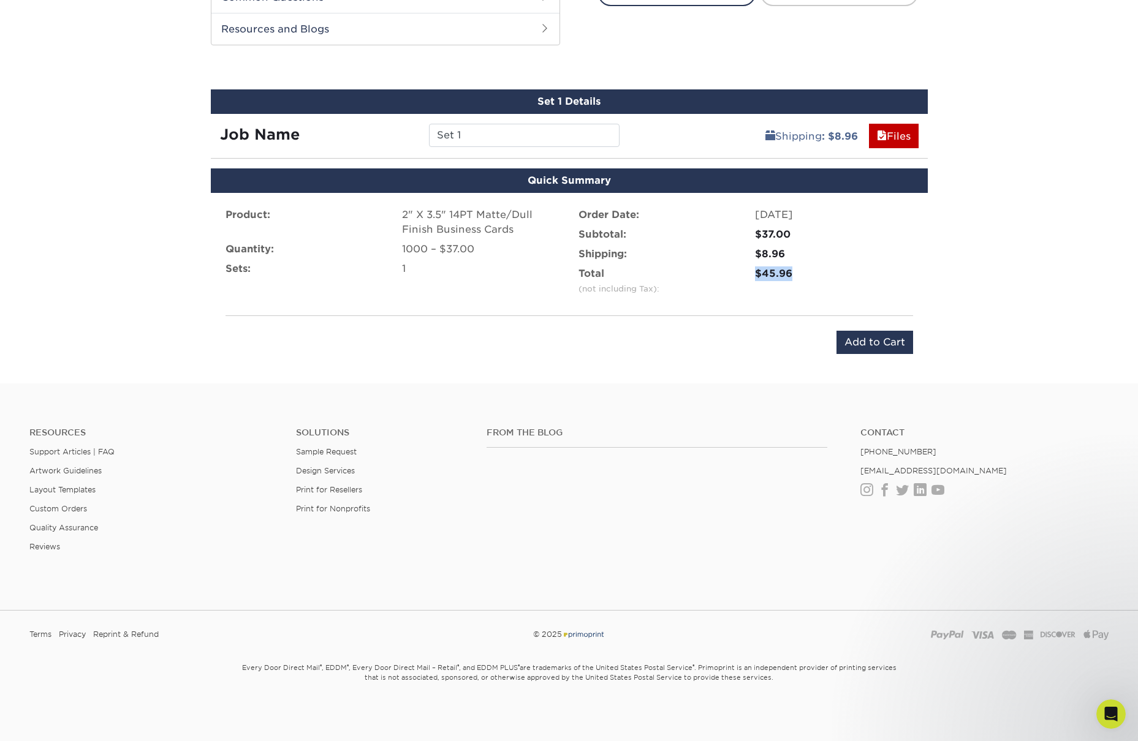
drag, startPoint x: 803, startPoint y: 274, endPoint x: 753, endPoint y: 273, distance: 49.6
click at [749, 273] on div "$45.96" at bounding box center [834, 280] width 176 height 29
copy div "$45.96"
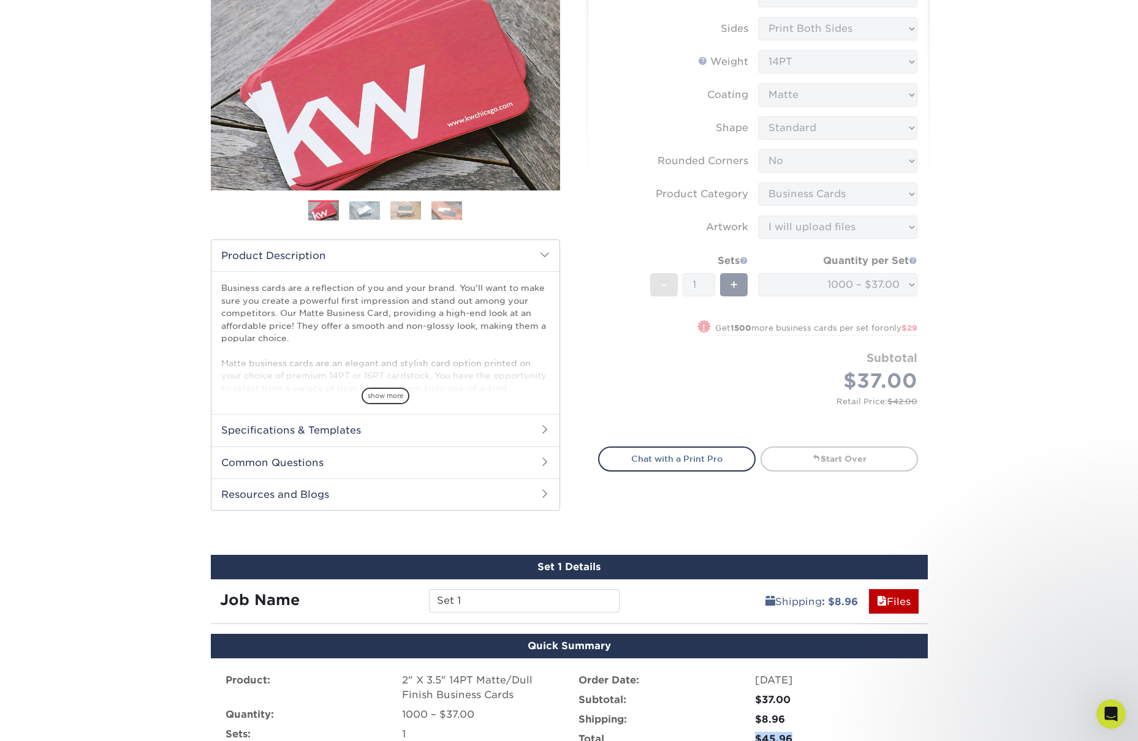
scroll to position [0, 0]
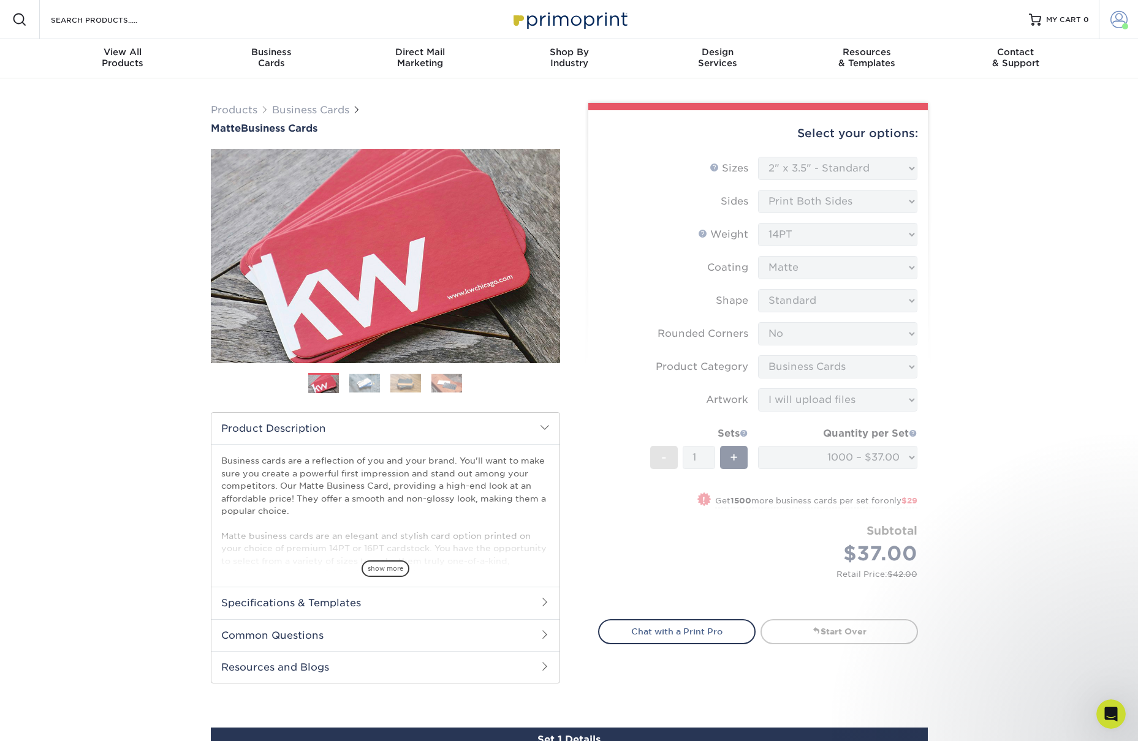
click at [1119, 12] on span at bounding box center [1118, 19] width 17 height 17
click at [1008, 129] on link "Order History" at bounding box center [1046, 132] width 154 height 17
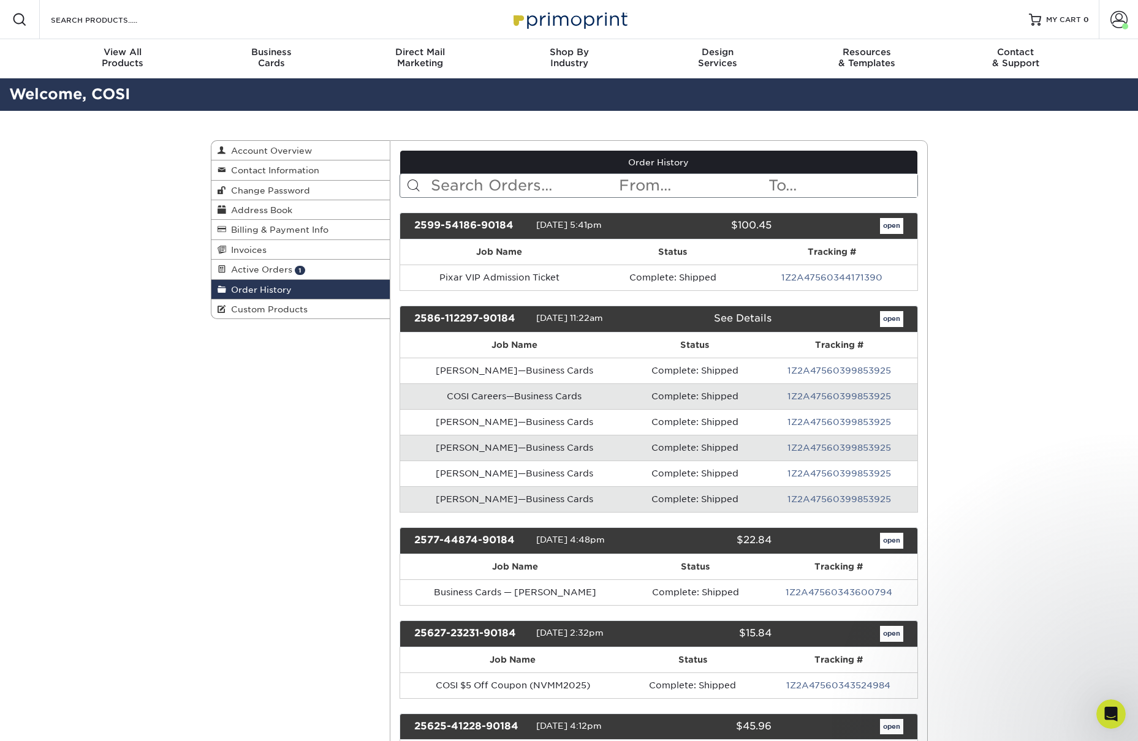
click at [576, 175] on input "text" at bounding box center [523, 185] width 188 height 23
type input "voucher"
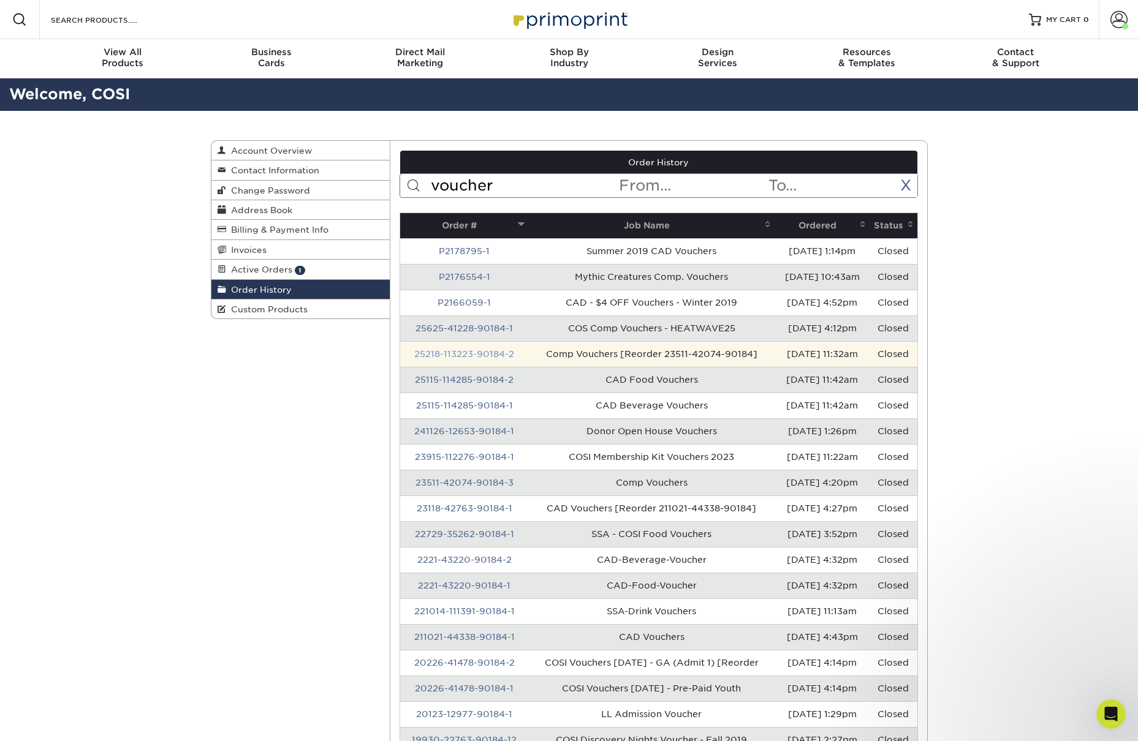
click at [484, 354] on link "25218-113223-90184-2" at bounding box center [464, 354] width 100 height 10
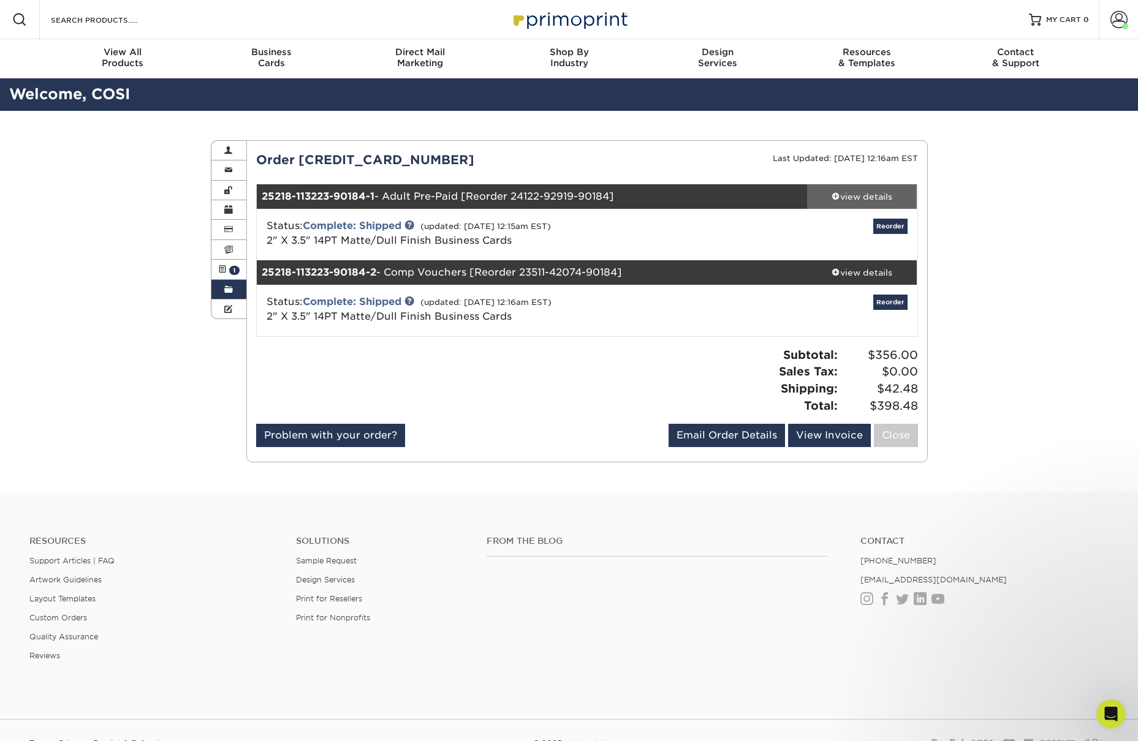
click at [850, 197] on div "view details" at bounding box center [862, 197] width 110 height 12
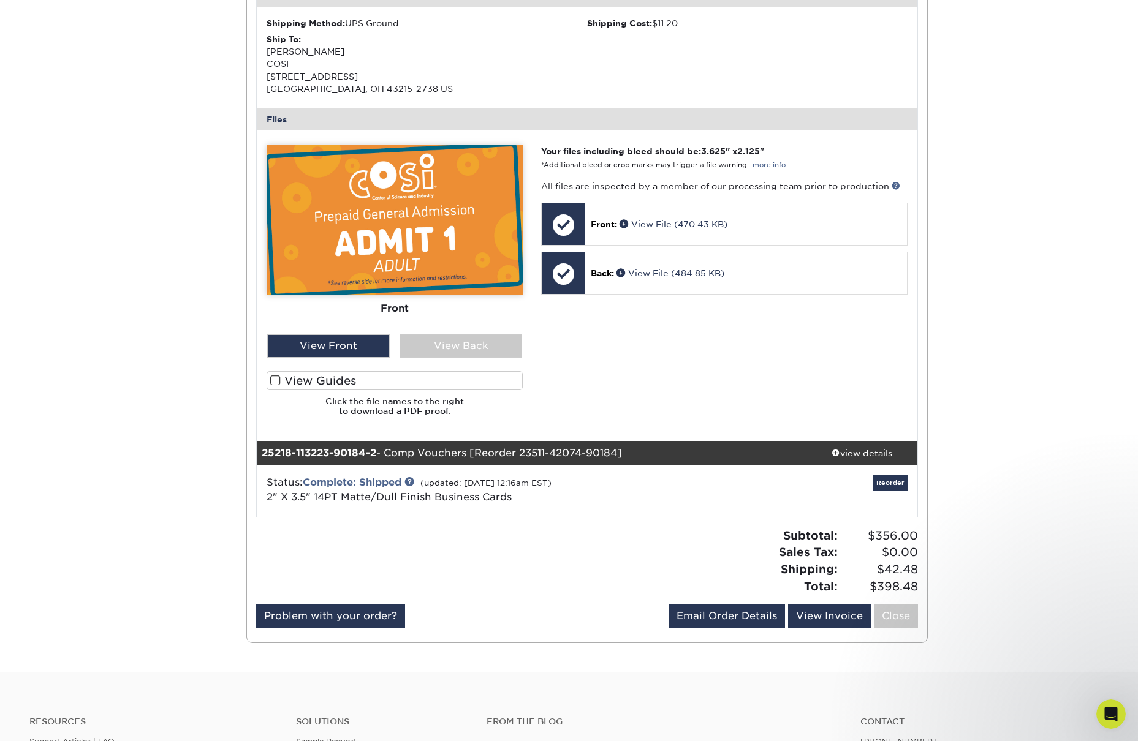
scroll to position [541, 0]
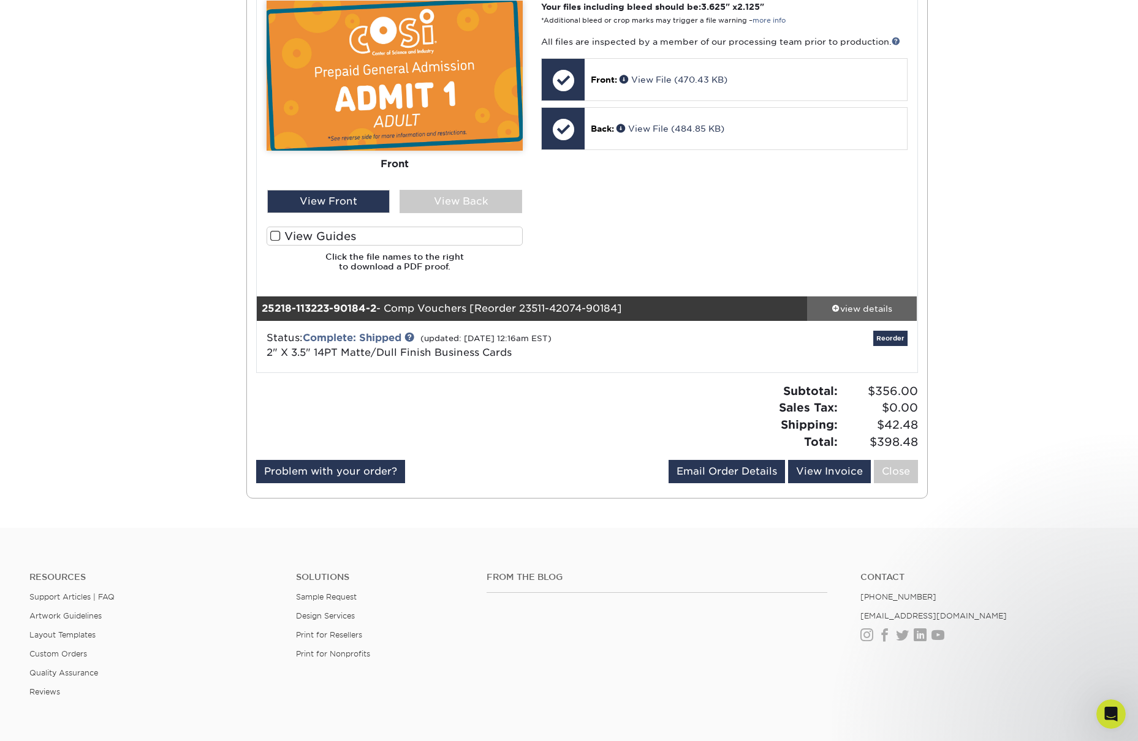
click at [853, 308] on div "view details" at bounding box center [862, 308] width 110 height 12
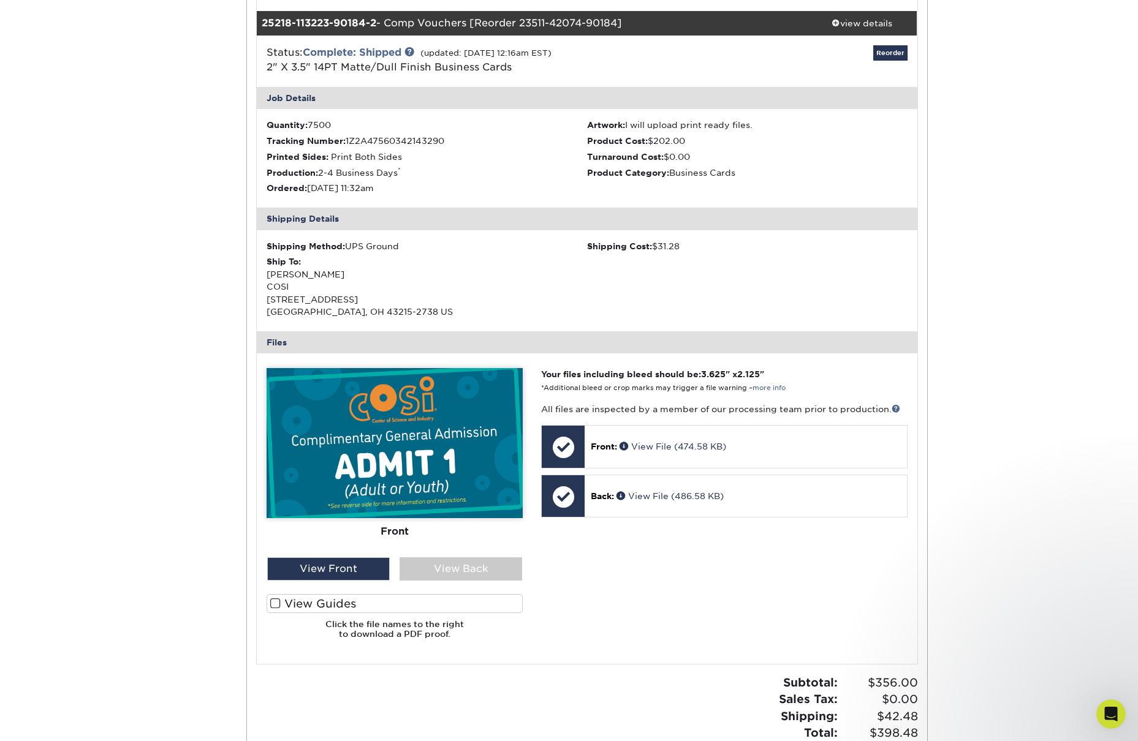
click at [424, 481] on img at bounding box center [394, 443] width 256 height 150
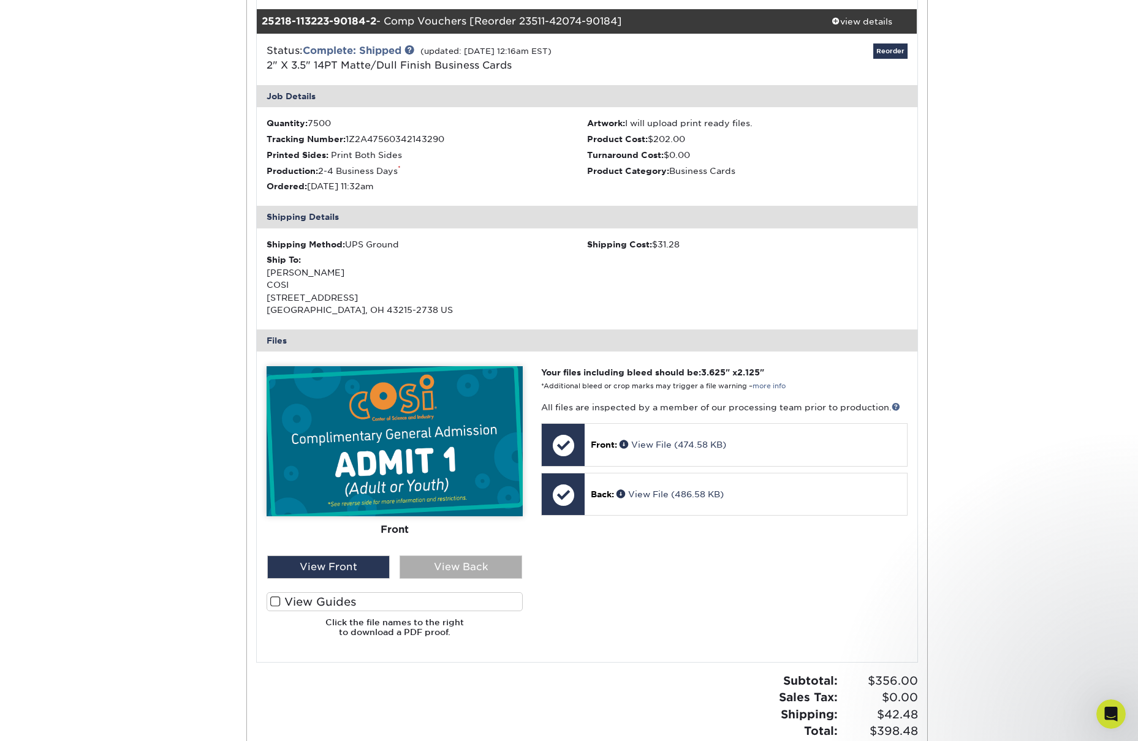
click at [451, 561] on div "View Back" at bounding box center [460, 567] width 123 height 23
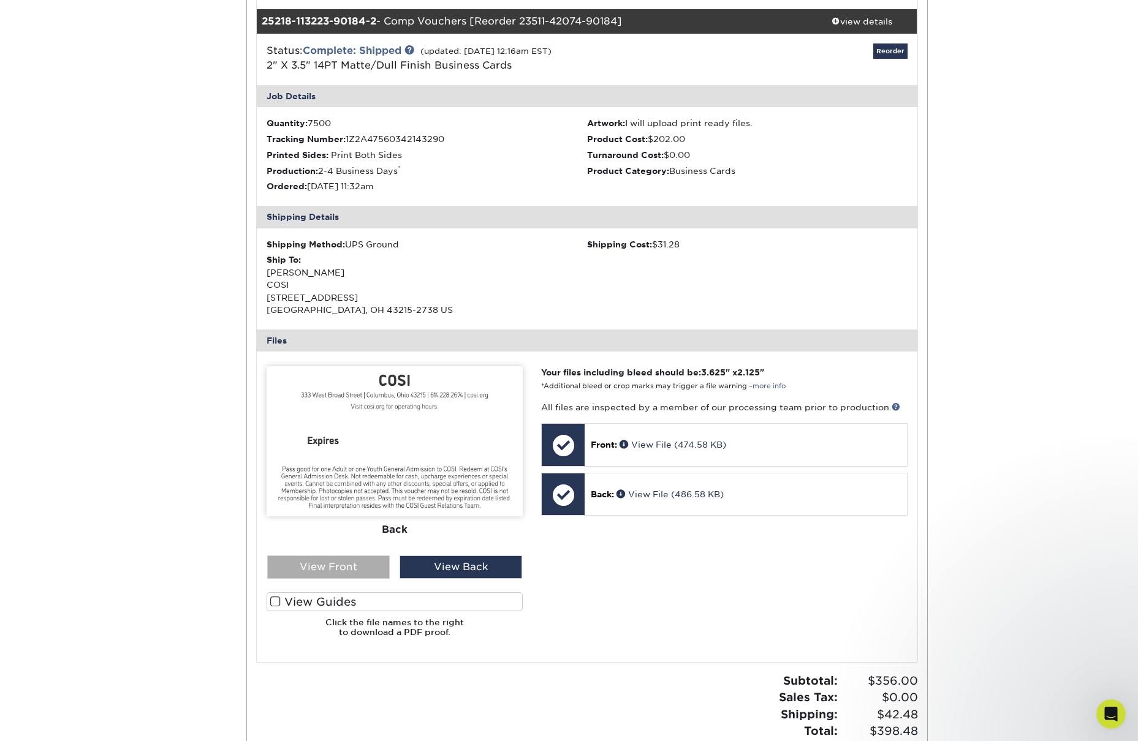
click at [326, 570] on div "View Front" at bounding box center [328, 567] width 123 height 23
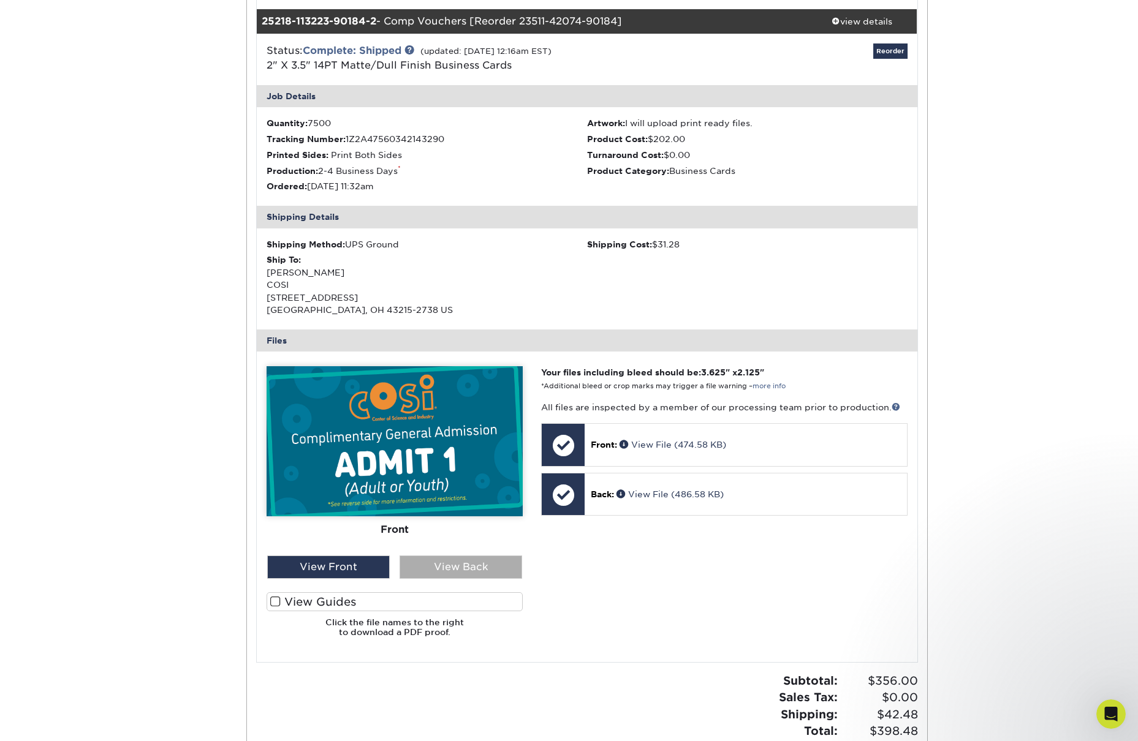
click at [444, 564] on div "View Back" at bounding box center [460, 567] width 123 height 23
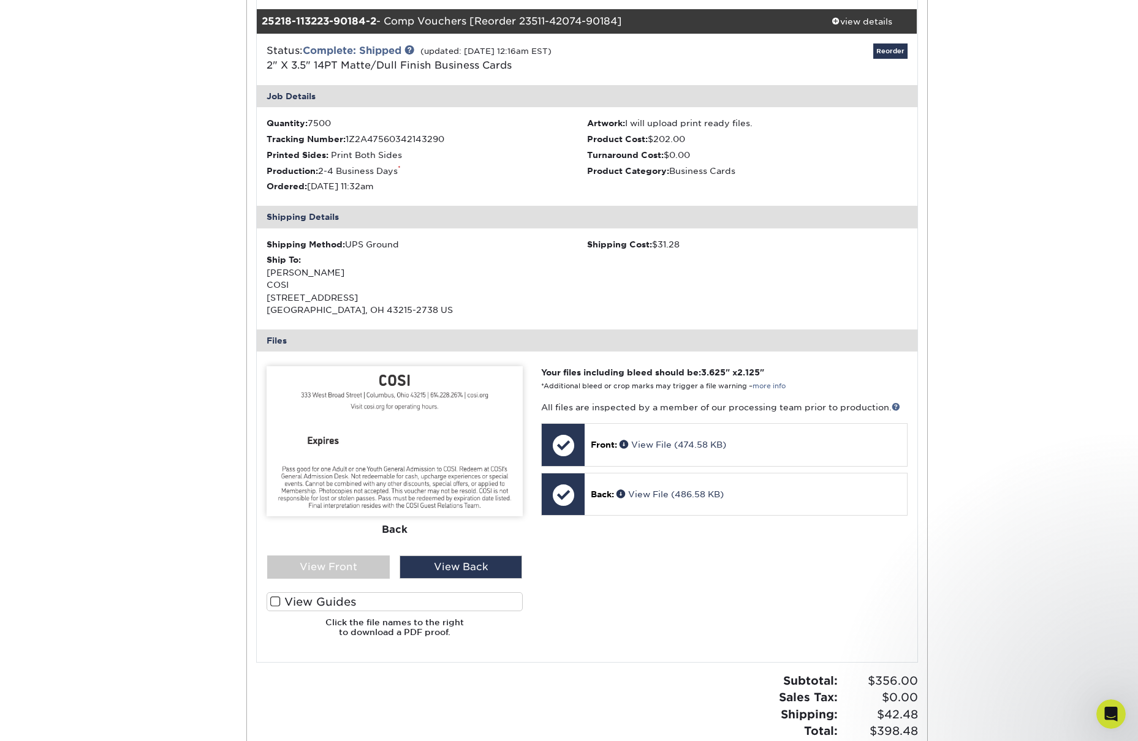
click at [367, 485] on img at bounding box center [394, 441] width 256 height 150
click at [345, 497] on img at bounding box center [394, 441] width 256 height 150
click at [660, 493] on link "View File (486.58 KB)" at bounding box center [669, 494] width 107 height 10
